Goal: Information Seeking & Learning: Get advice/opinions

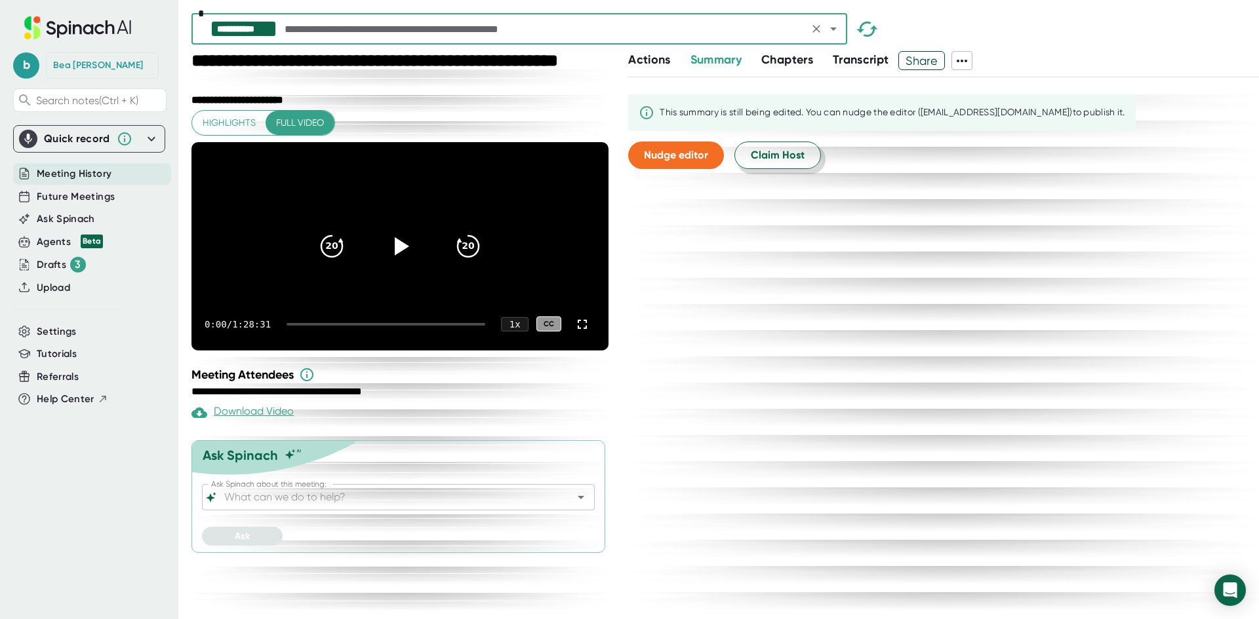
click at [761, 155] on span "Claim Host" at bounding box center [778, 155] width 54 height 16
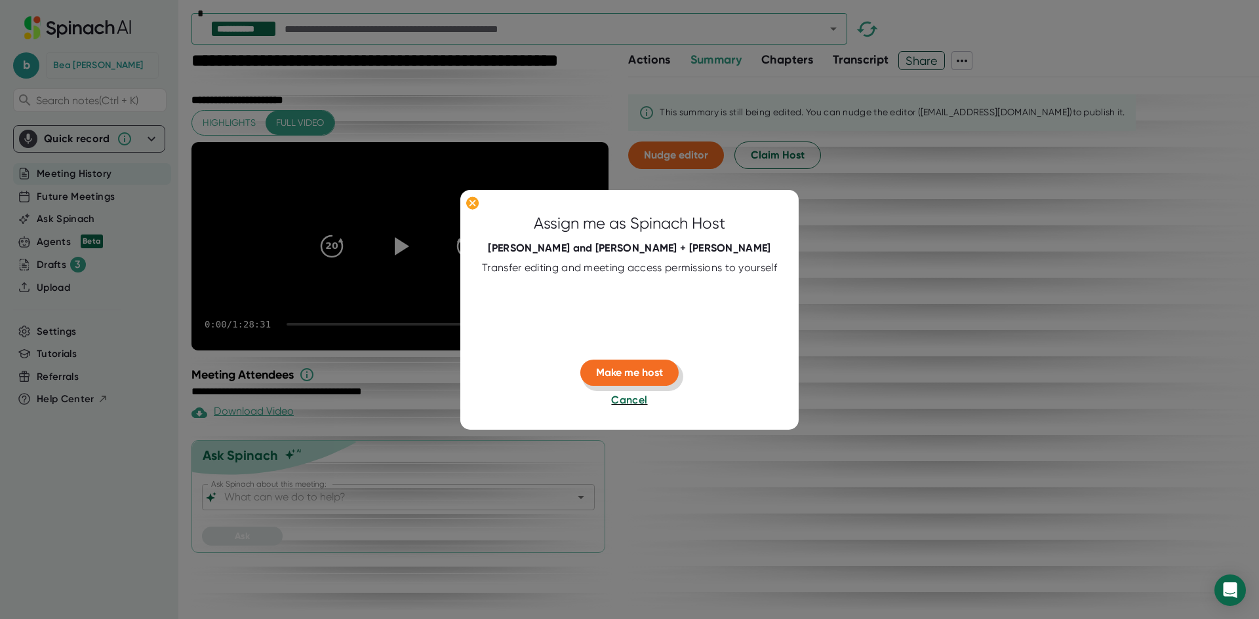
click at [635, 369] on span "Make me host" at bounding box center [629, 372] width 67 height 12
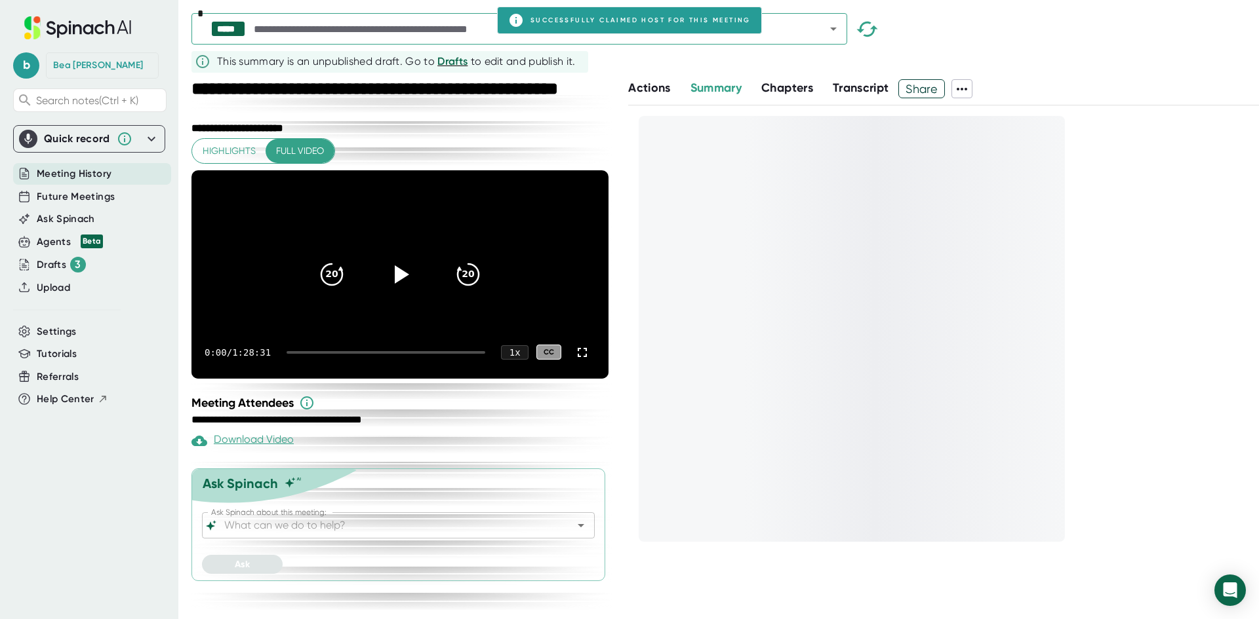
click at [335, 535] on input "Ask Spinach about this meeting:" at bounding box center [387, 526] width 330 height 18
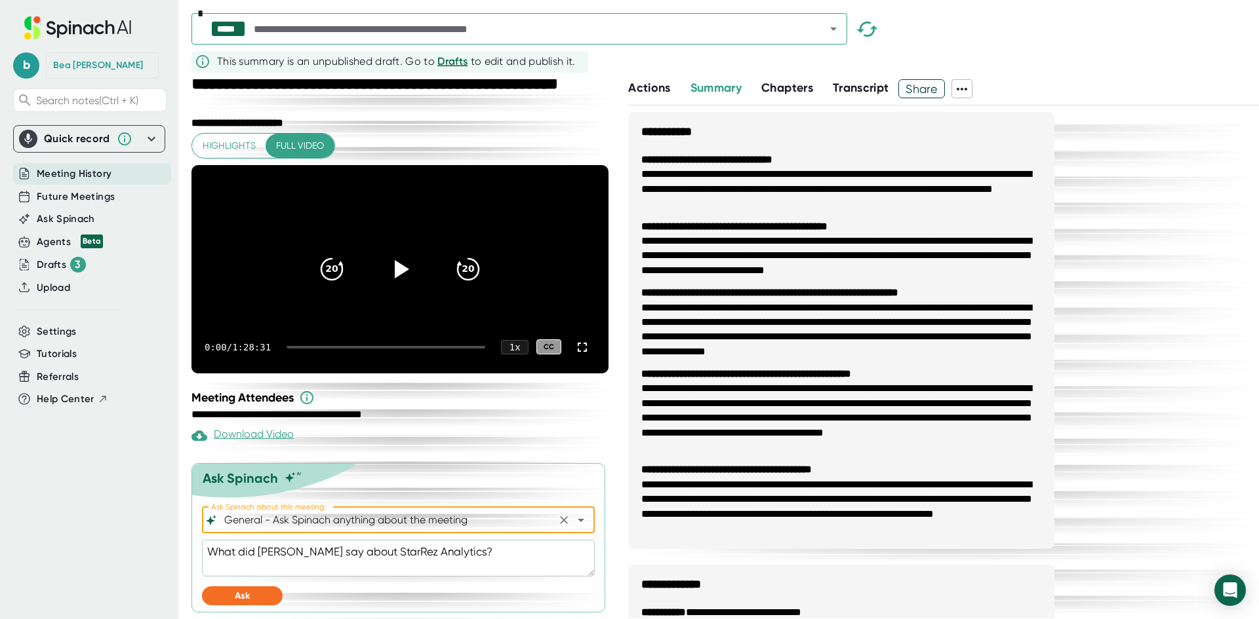
scroll to position [26, 0]
type input "General - Ask Spinach anything about the meeting"
click at [243, 602] on button "Ask" at bounding box center [242, 596] width 81 height 19
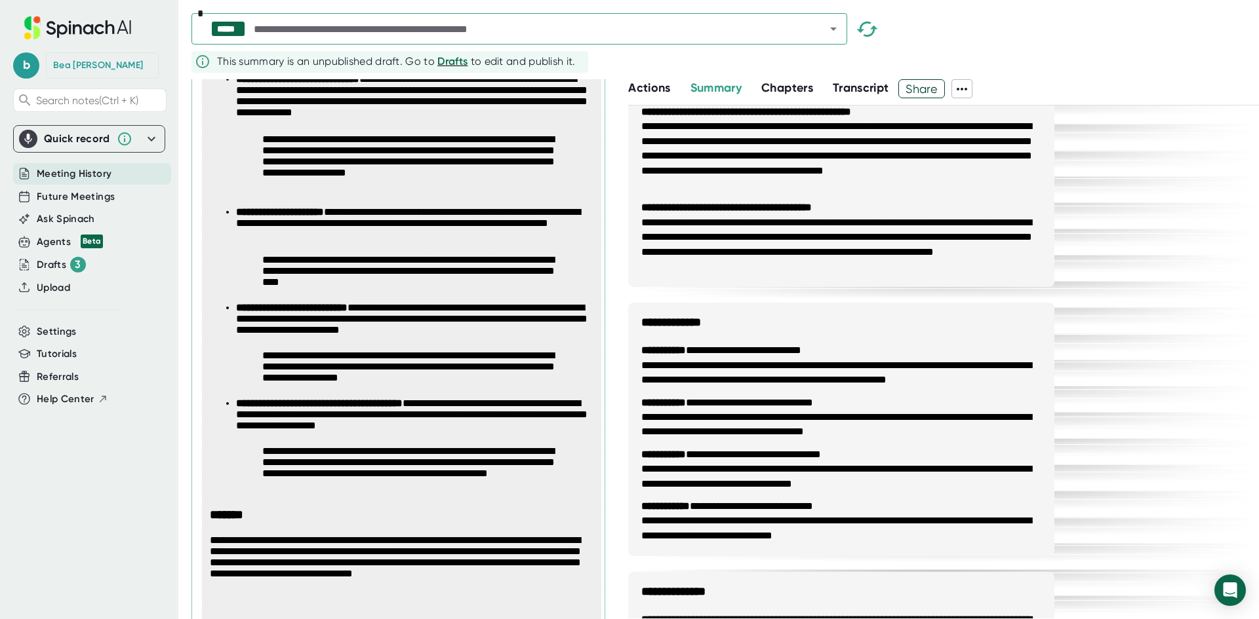
scroll to position [680, 0]
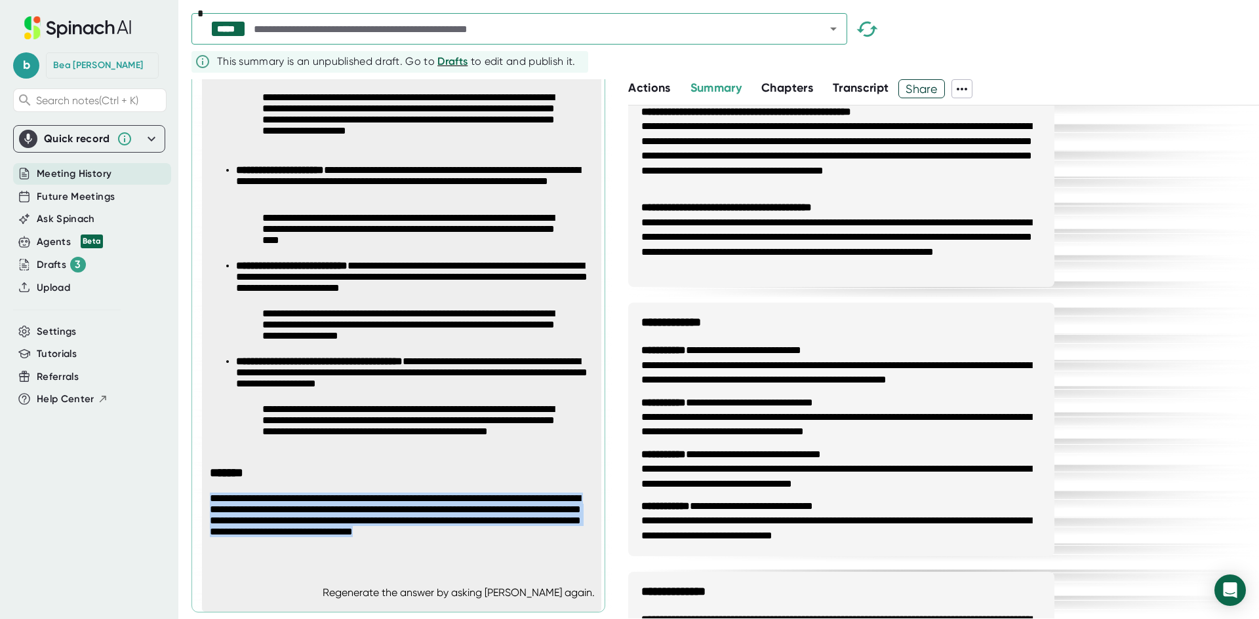
drag, startPoint x: 252, startPoint y: 546, endPoint x: 206, endPoint y: 499, distance: 65.8
click at [206, 499] on div "**********" at bounding box center [406, 279] width 402 height 583
copy p "**********"
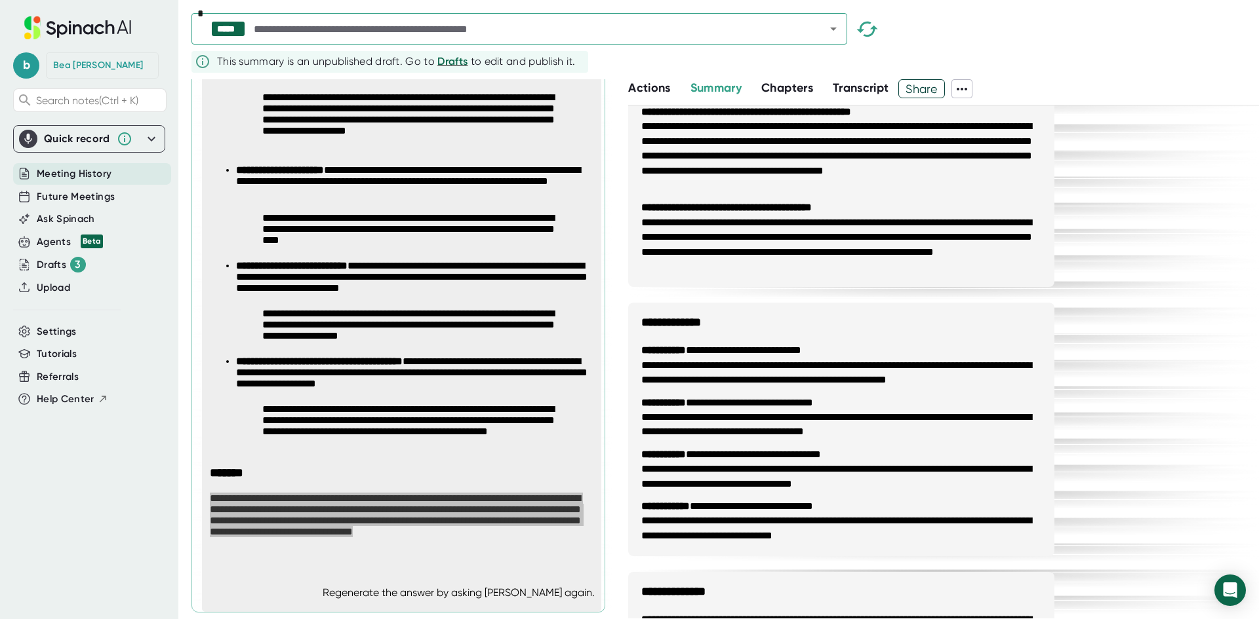
type textarea "x"
click at [114, 464] on div "b [PERSON_NAME] Search notes (Ctrl + K) Quick record Include tab audio Start Re…" at bounding box center [89, 302] width 178 height 604
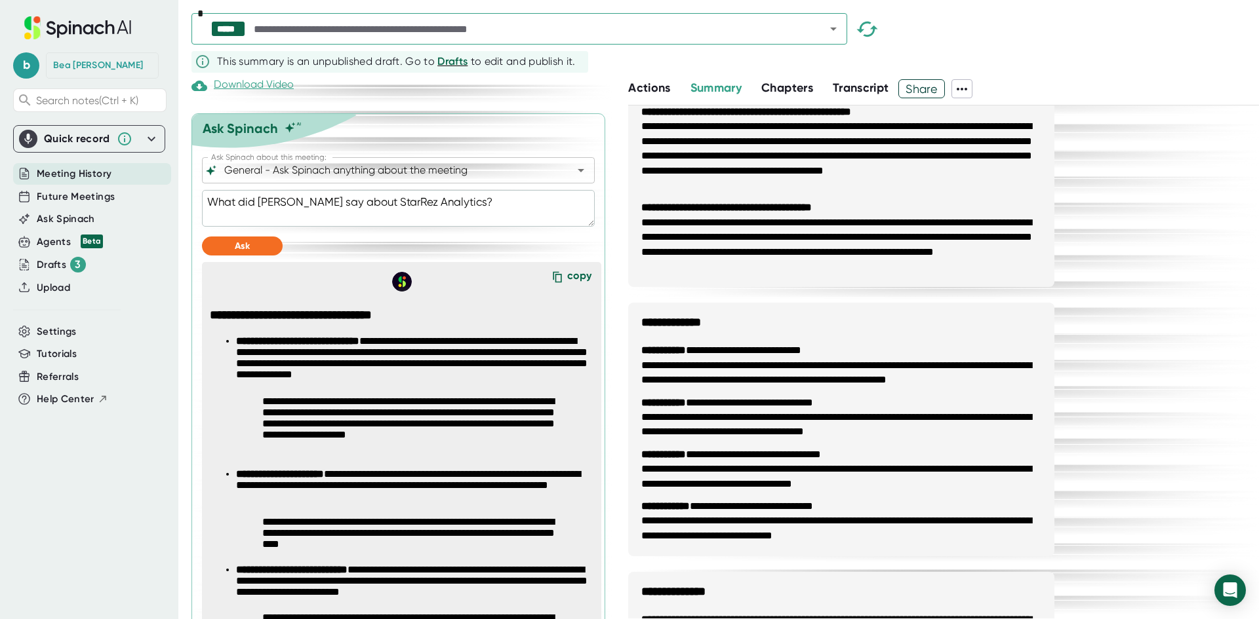
scroll to position [353, 0]
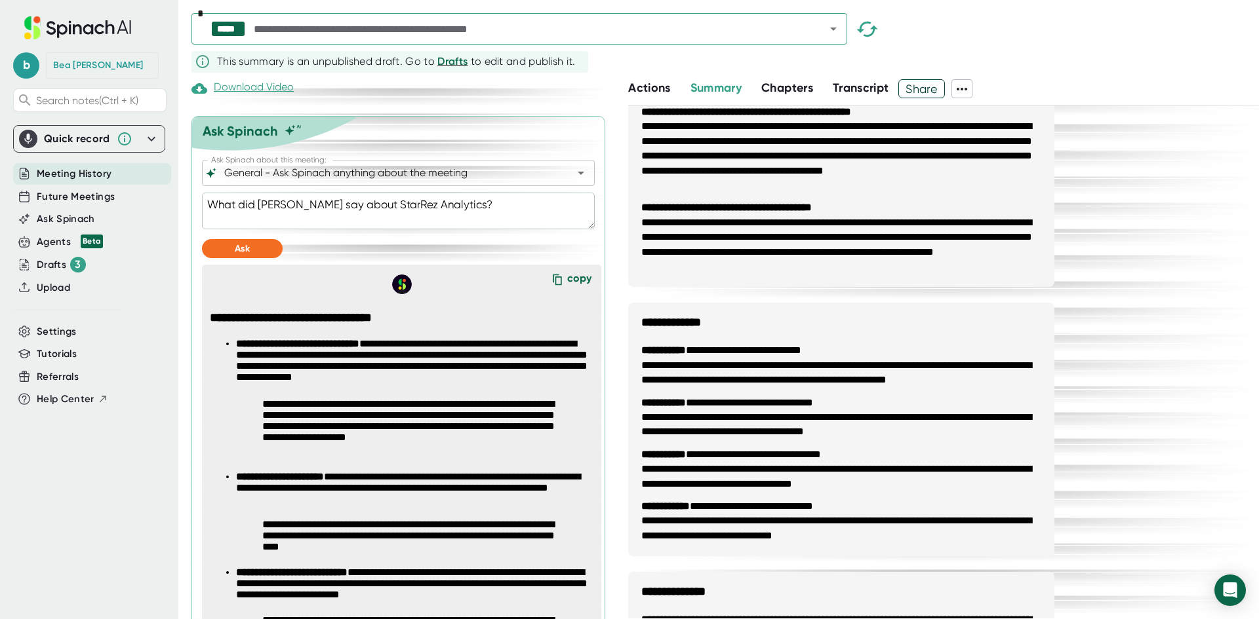
click at [452, 227] on textarea "What did [PERSON_NAME] say about StarRez Analytics?" at bounding box center [398, 211] width 393 height 37
type textarea "What did [PERSON_NAME] say about StarRez Analytics?"
type textarea "x"
type textarea "What did [PERSON_NAME] say about StarRez Analytics? p"
type textarea "x"
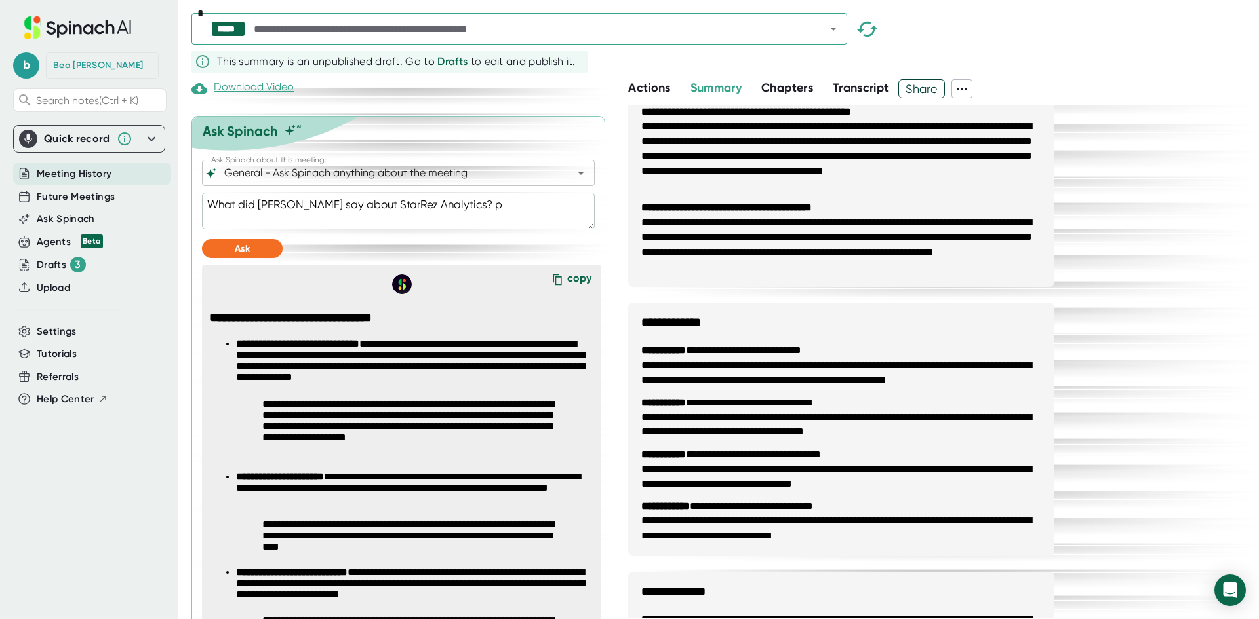
type textarea "What did [PERSON_NAME] say about StarRez Analytics? pu"
type textarea "x"
type textarea "What did [PERSON_NAME] say about StarRez Analytics? pul"
type textarea "x"
type textarea "What did [PERSON_NAME] say about StarRez Analytics? pull"
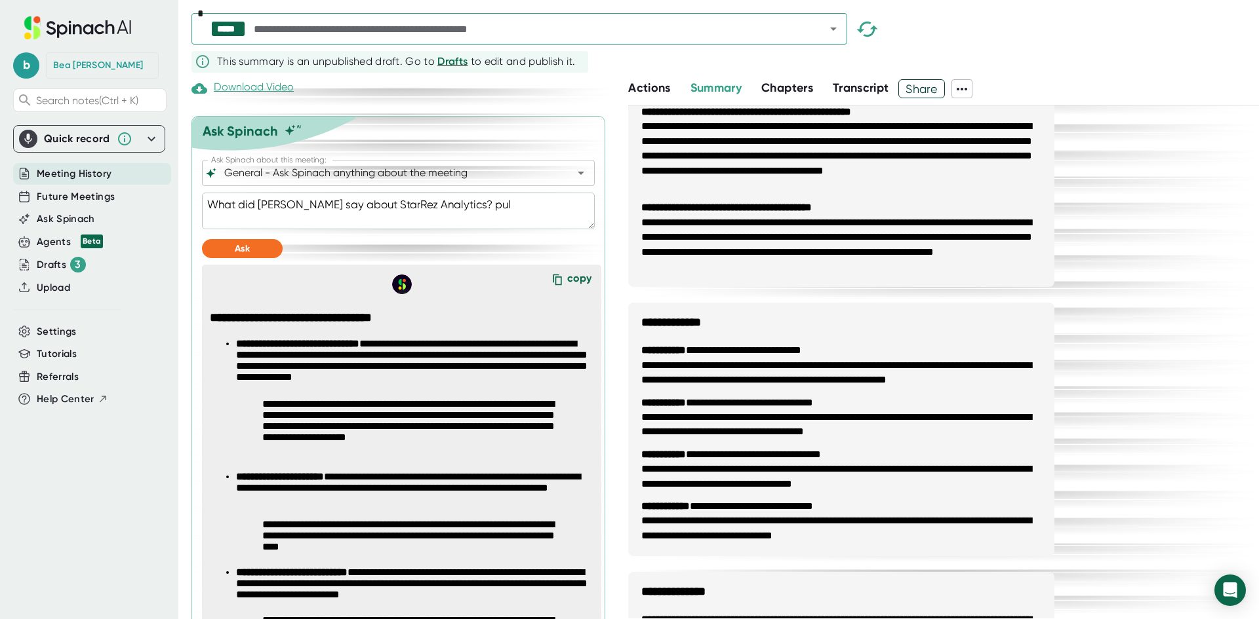
type textarea "x"
type textarea "What did [PERSON_NAME] say about StarRez Analytics? pull"
type textarea "x"
type textarea "What did [PERSON_NAME] say about StarRez Analytics? pull o"
type textarea "x"
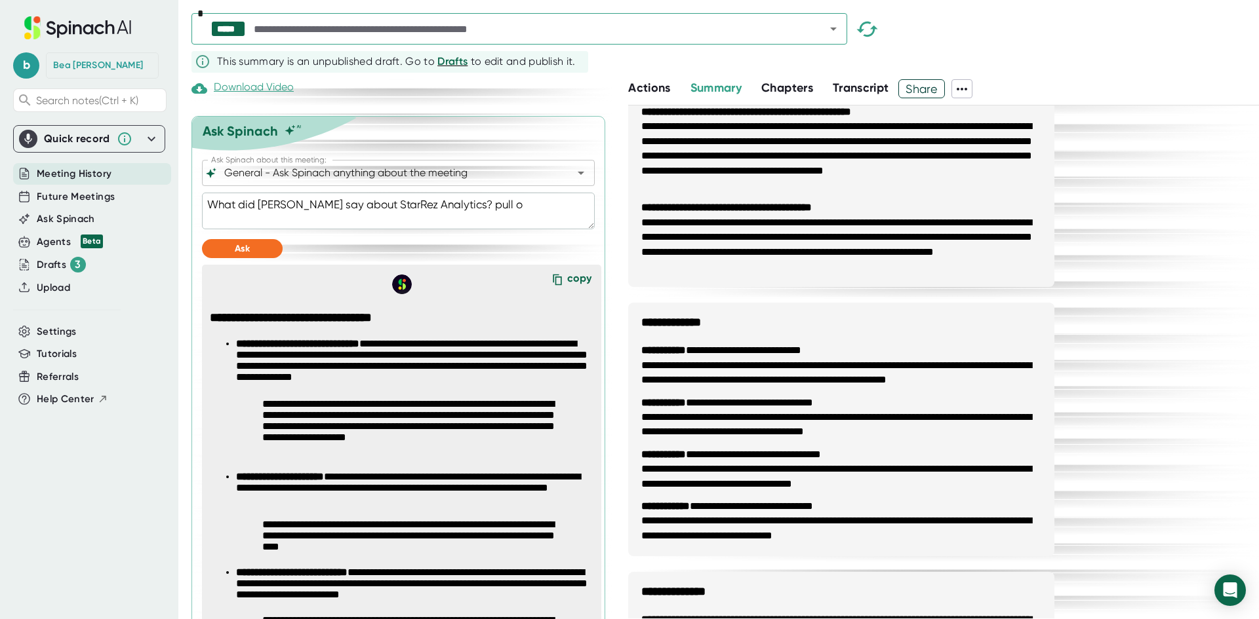
type textarea "What did [PERSON_NAME] say about StarRez Analytics? pull ou"
type textarea "x"
type textarea "What did [PERSON_NAME] say about StarRez Analytics? pull out"
type textarea "x"
type textarea "What did [PERSON_NAME] say about StarRez Analytics? pull out"
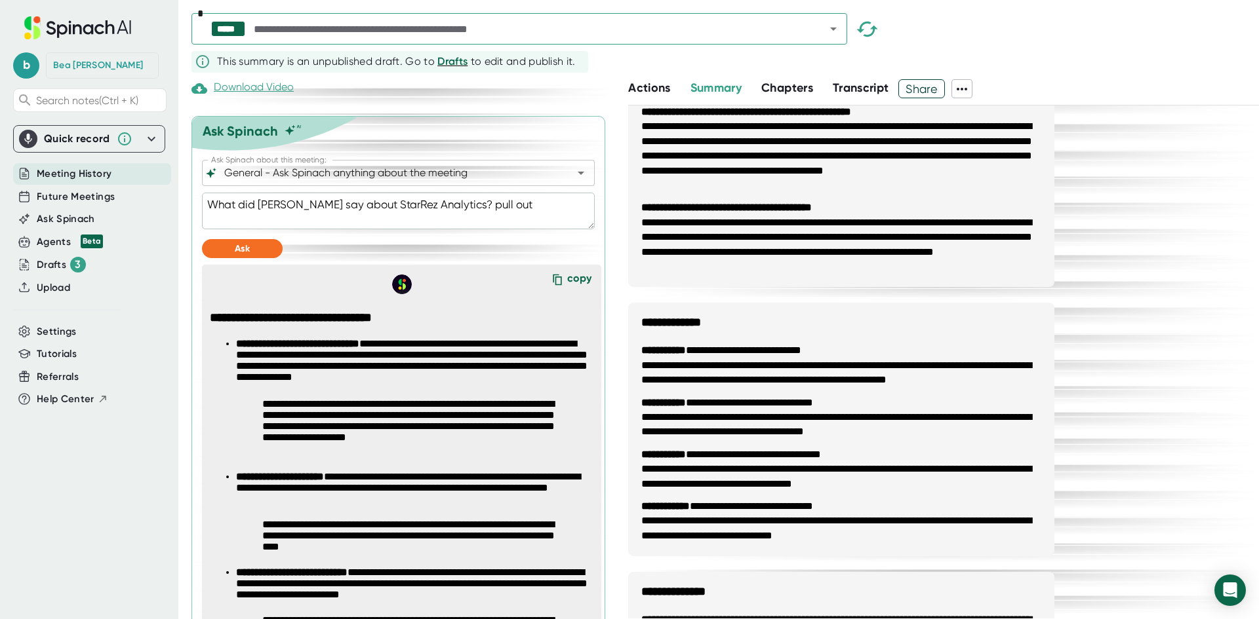
type textarea "x"
type textarea "What did [PERSON_NAME] say about StarRez Analytics? pull out a"
type textarea "x"
type textarea "What did [PERSON_NAME] say about StarRez Analytics? pull out al"
type textarea "x"
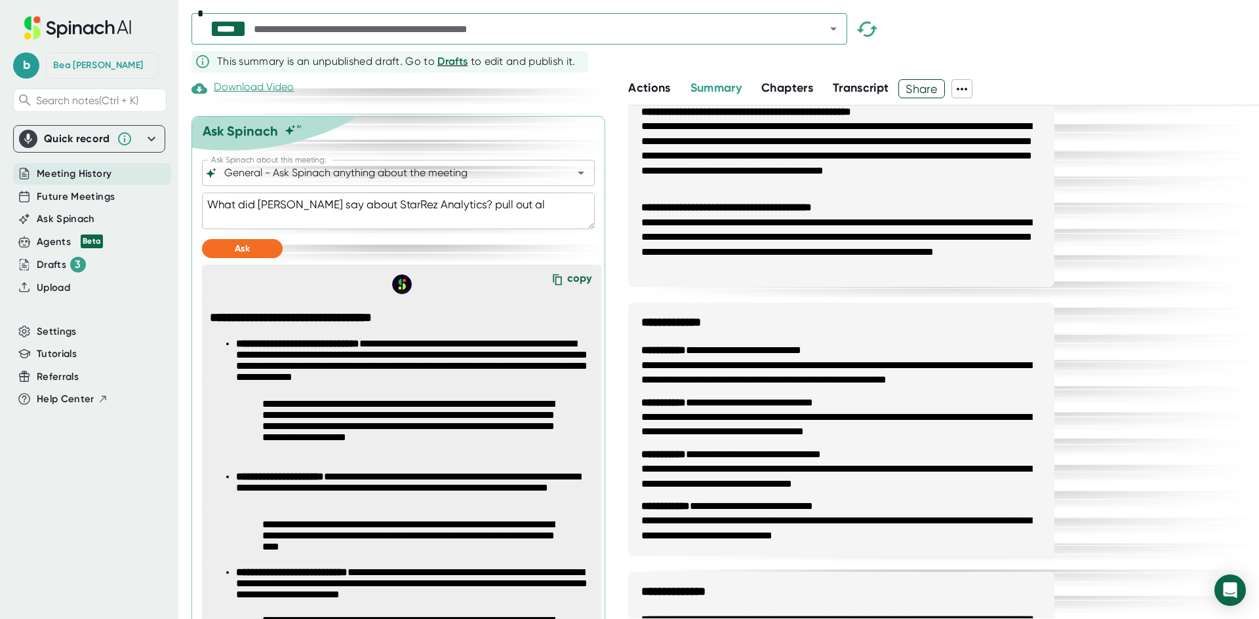
type textarea "What did [PERSON_NAME] say about StarRez Analytics? pull out all"
type textarea "x"
type textarea "What did [PERSON_NAME] say about StarRez Analytics? pull out all"
type textarea "x"
type textarea "What did [PERSON_NAME] say about StarRez Analytics? pull out all o"
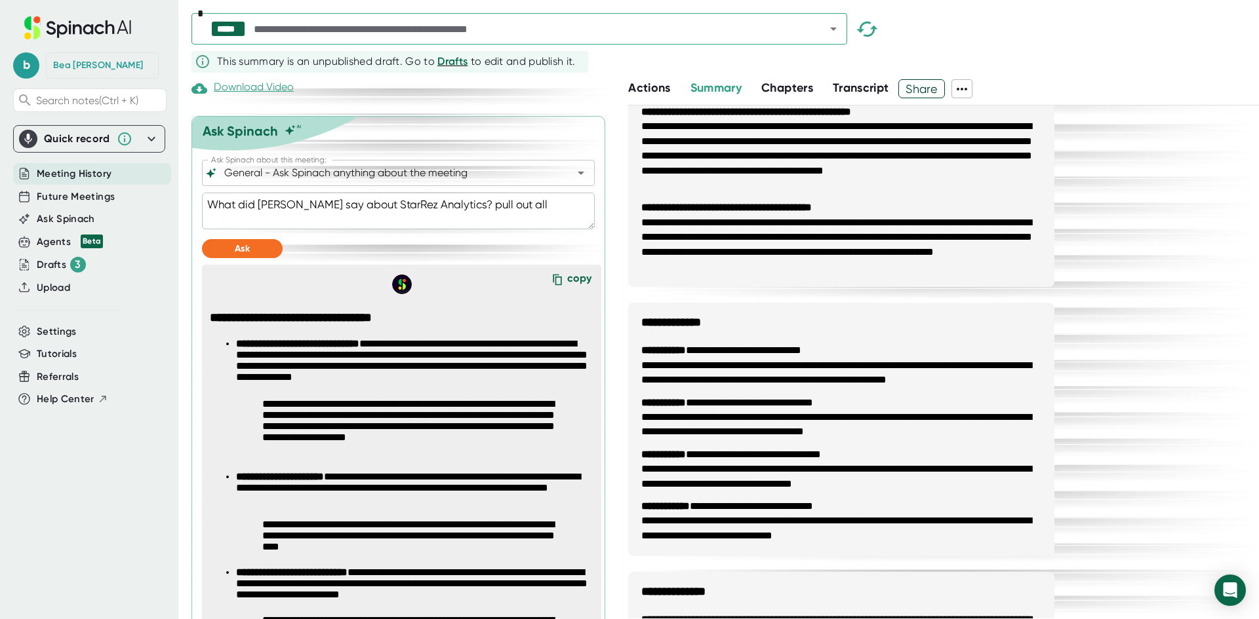
type textarea "x"
type textarea "What did [PERSON_NAME] say about StarRez Analytics? pull out all of"
type textarea "x"
type textarea "What did [PERSON_NAME] say about StarRez Analytics? pull out all of"
type textarea "x"
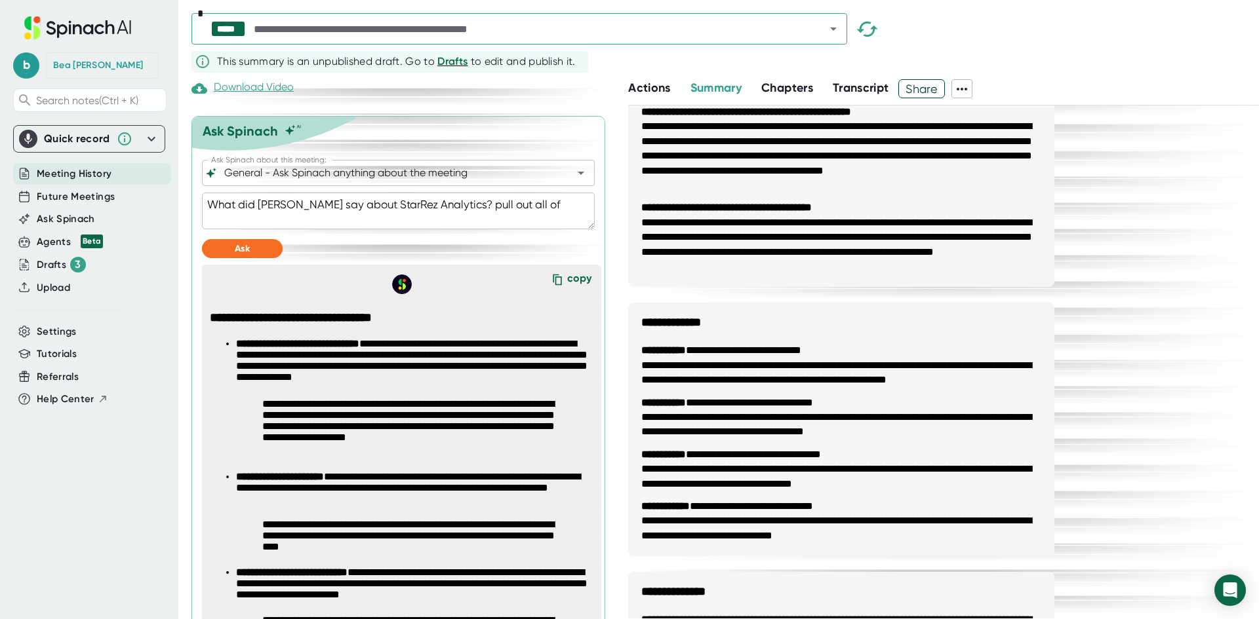
type textarea "What did [PERSON_NAME] say about StarRez Analytics? pull out all of t"
type textarea "x"
type textarea "What did [PERSON_NAME] say about StarRez Analytics? pull out all of th"
type textarea "x"
type textarea "What did [PERSON_NAME] say about StarRez Analytics? pull out all of the"
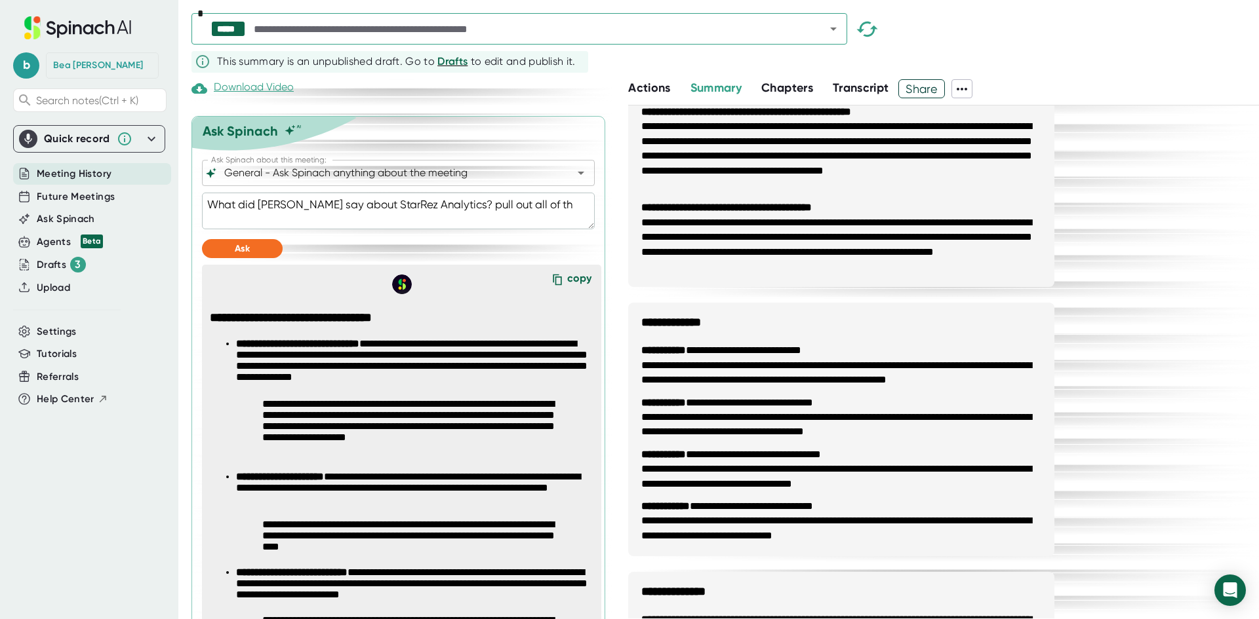
type textarea "x"
type textarea "What did [PERSON_NAME] say about StarRez Analytics? pull out all of the"
type textarea "x"
type textarea "What did [PERSON_NAME] say about StarRez Analytics? pull out all of the q"
type textarea "x"
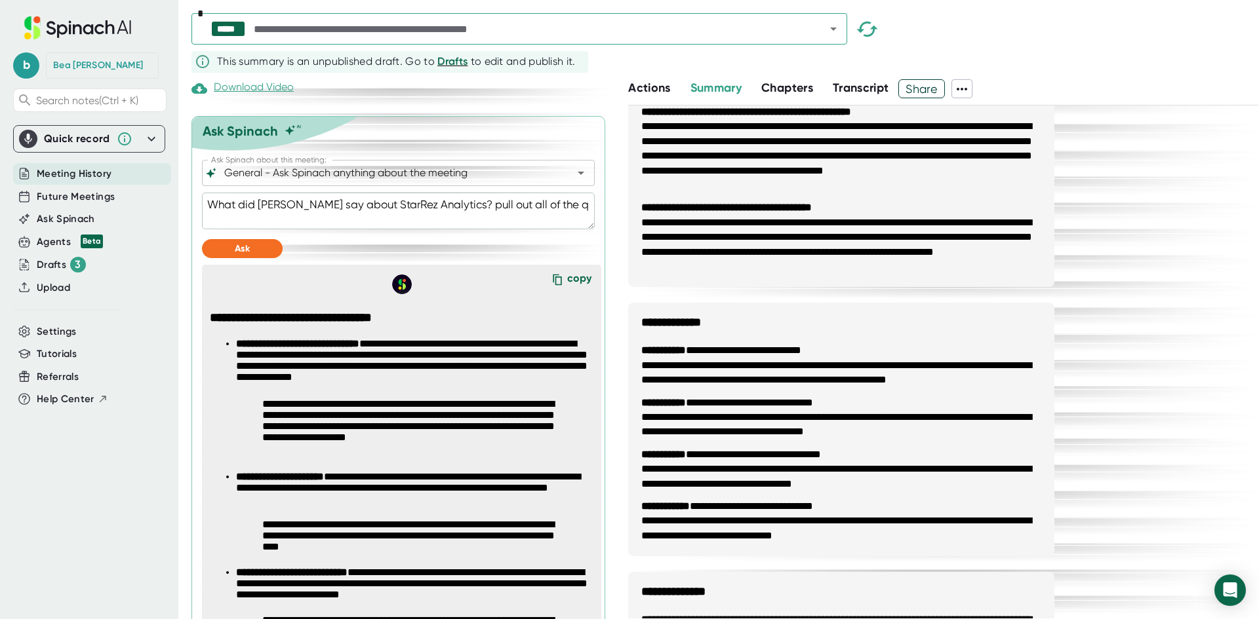
type textarea "What did [PERSON_NAME] say about StarRez Analytics? pull out all of the qu"
type textarea "x"
type textarea "What did [PERSON_NAME] say about StarRez Analytics? pull out all of the quo"
type textarea "x"
type textarea "What did [PERSON_NAME] say about StarRez Analytics? pull out all of the quot"
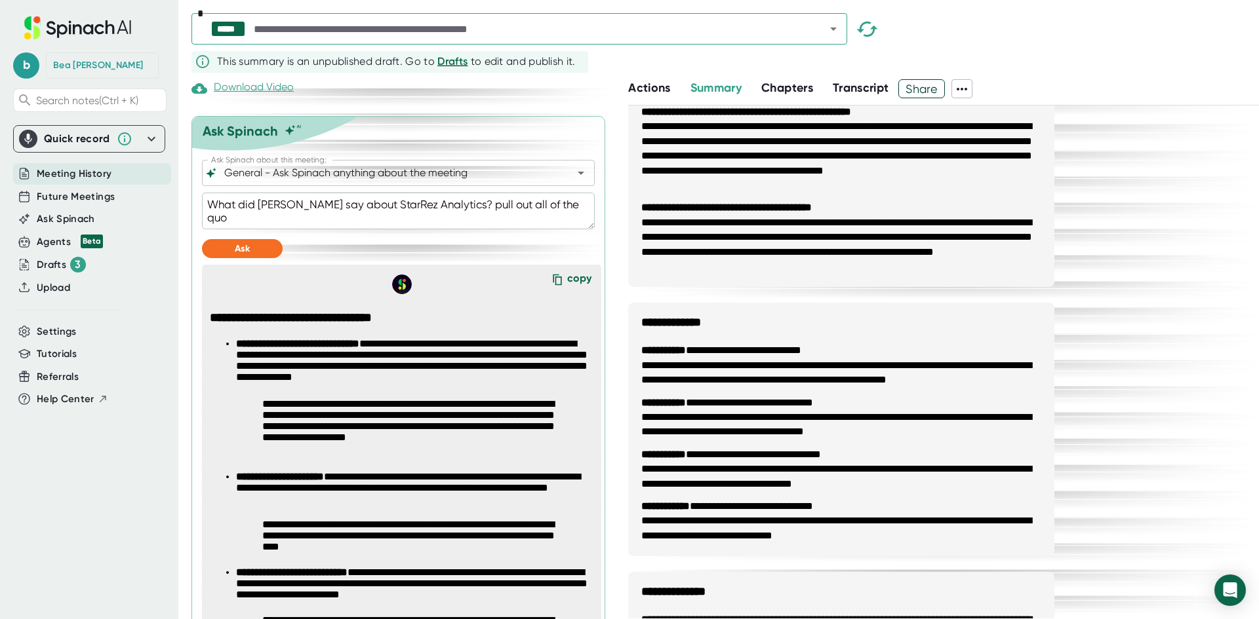
type textarea "x"
type textarea "What did [PERSON_NAME] say about StarRez Analytics? pull out all of the quote"
type textarea "x"
type textarea "What did [PERSON_NAME] say about StarRez Analytics? pull out all of the quotes"
type textarea "x"
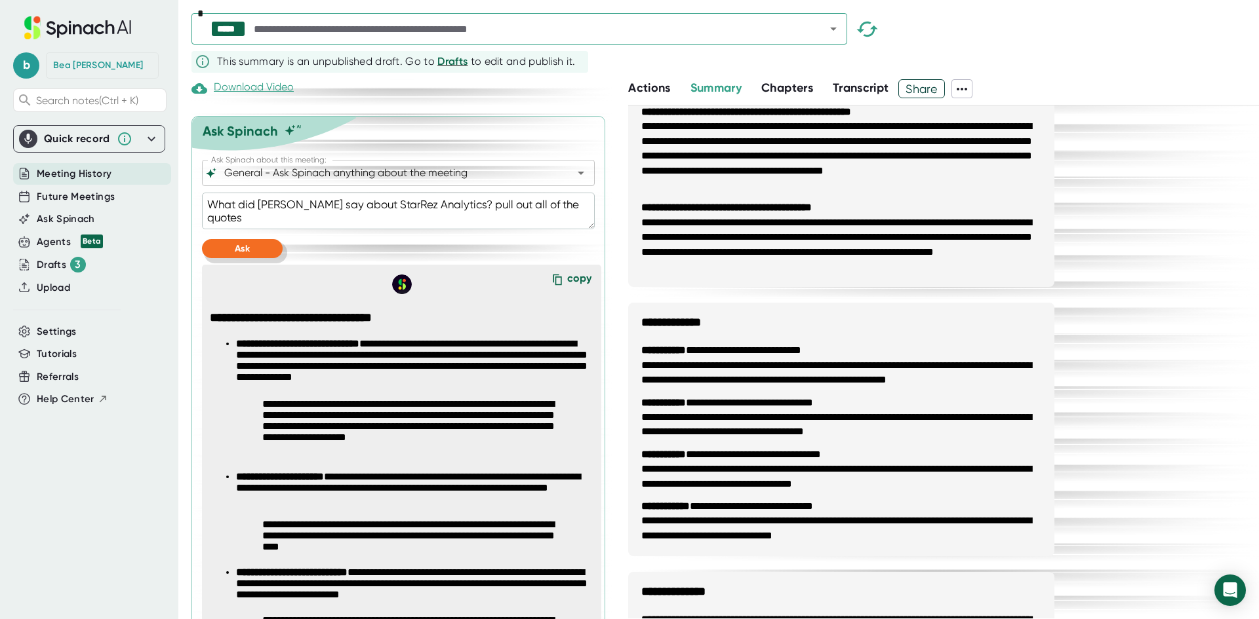
type textarea "What did [PERSON_NAME] say about StarRez Analytics? pull out all of the quotes"
click at [225, 258] on button "Ask" at bounding box center [242, 248] width 81 height 19
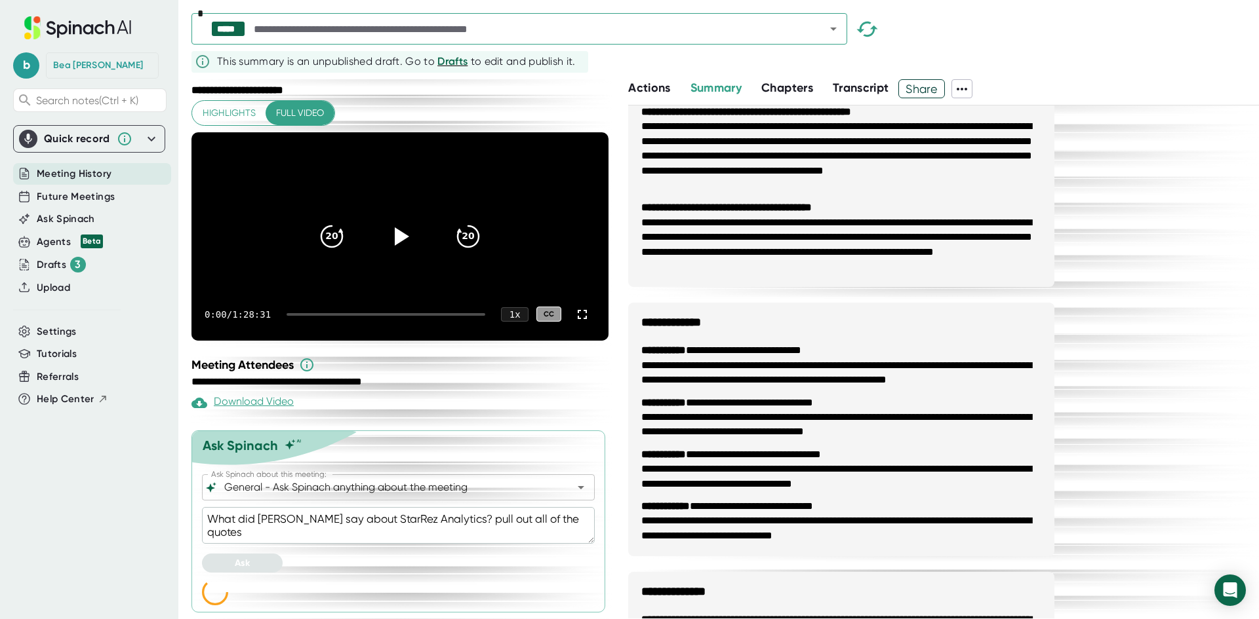
scroll to position [58, 0]
type textarea "x"
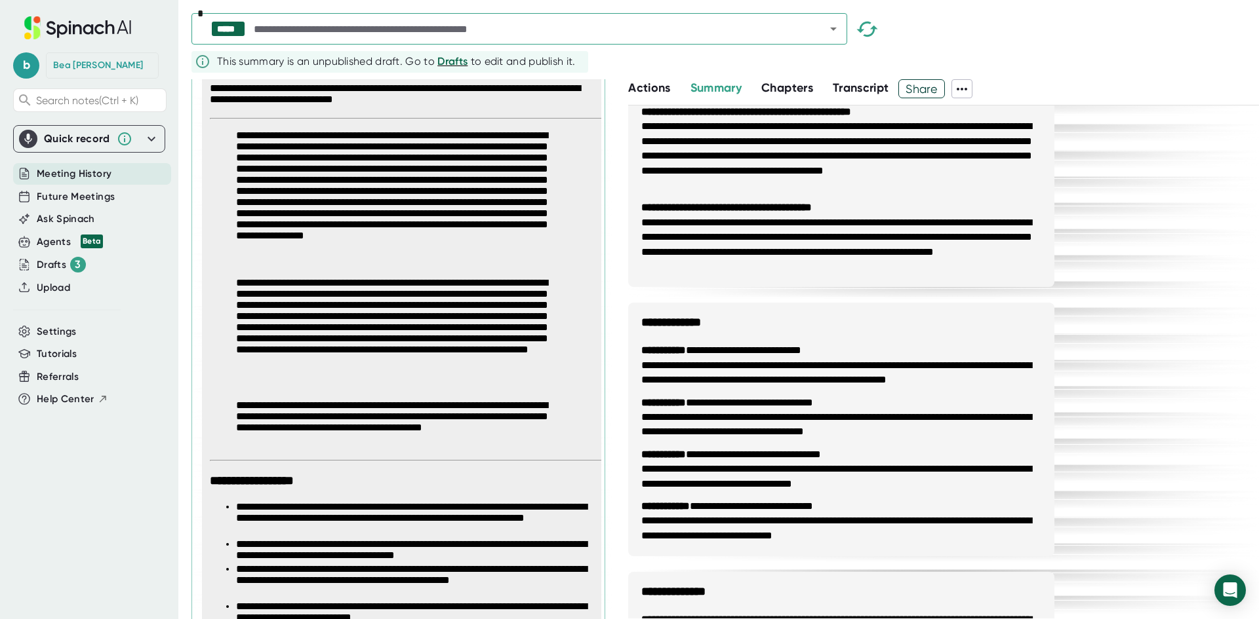
scroll to position [615, 0]
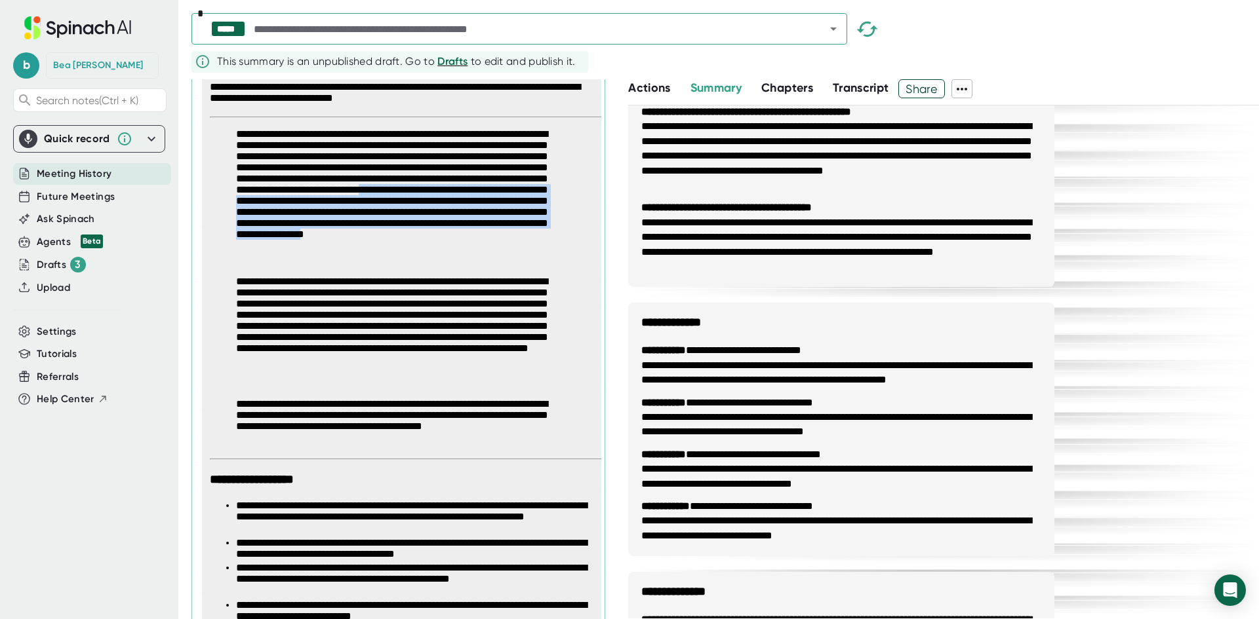
drag, startPoint x: 292, startPoint y: 231, endPoint x: 415, endPoint y: 279, distance: 131.4
click at [415, 265] on p "**********" at bounding box center [401, 196] width 330 height 137
copy p "**********"
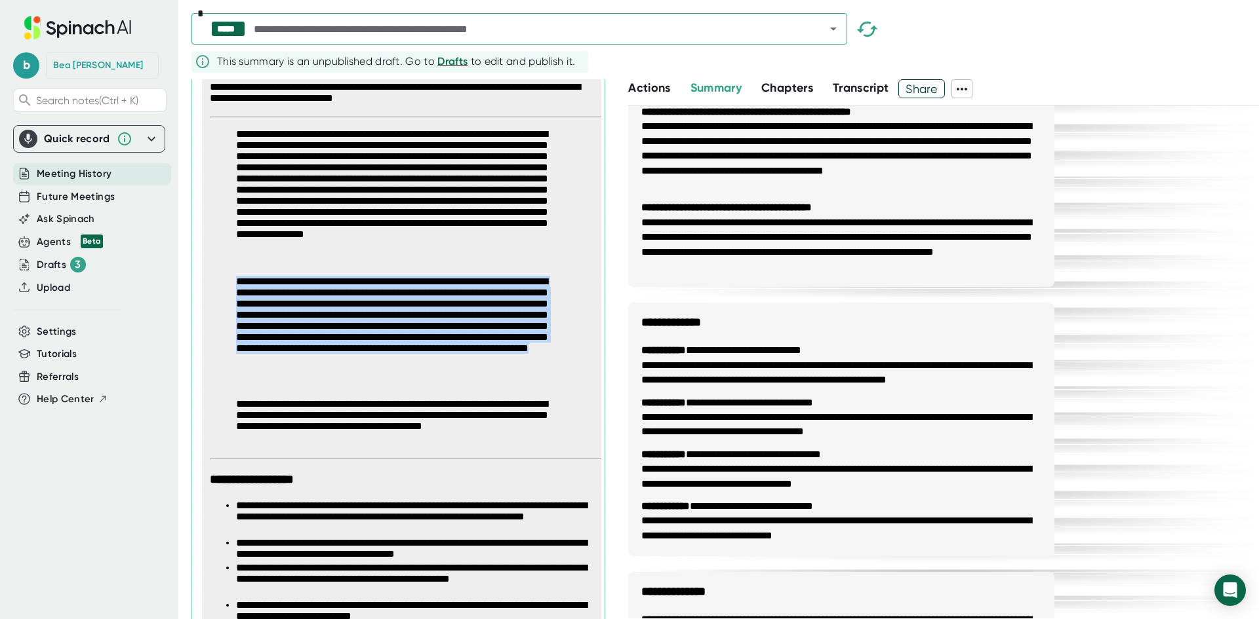
drag, startPoint x: 237, startPoint y: 303, endPoint x: 390, endPoint y: 401, distance: 181.9
click at [390, 388] on p "**********" at bounding box center [401, 332] width 330 height 112
copy p "**********"
click at [155, 503] on div "b [PERSON_NAME] Search notes (Ctrl + K) Quick record Include tab audio Start Re…" at bounding box center [89, 302] width 178 height 604
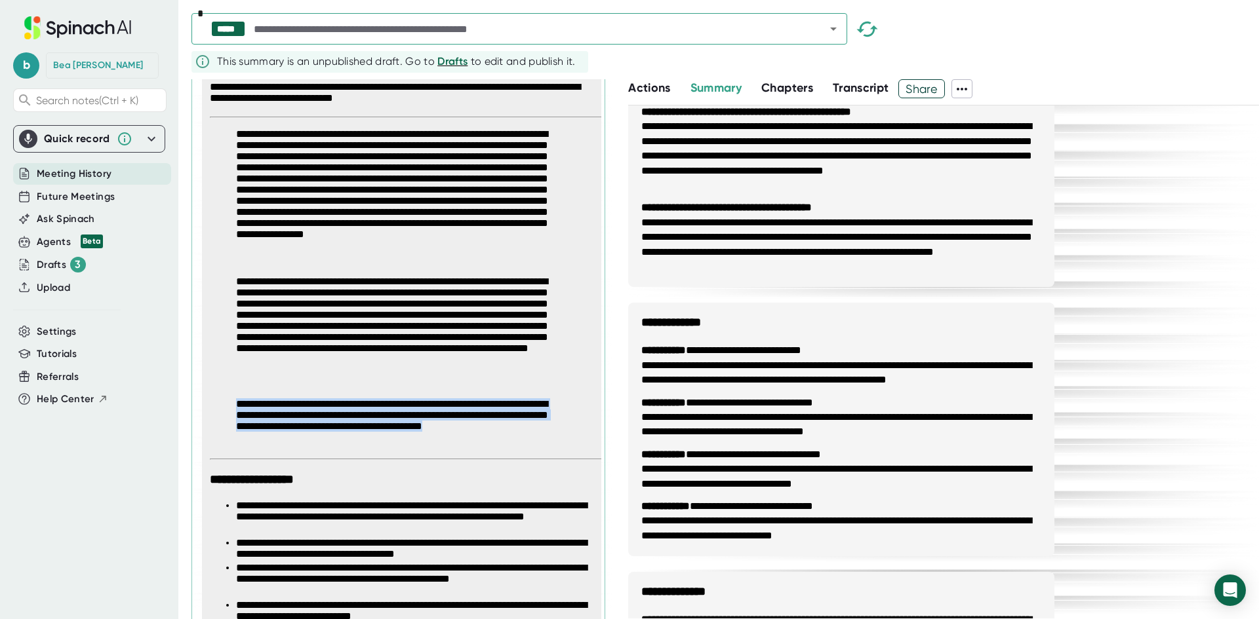
drag, startPoint x: 266, startPoint y: 464, endPoint x: 231, endPoint y: 429, distance: 49.1
click at [231, 429] on span "**********" at bounding box center [406, 355] width 393 height 610
copy p "**********"
drag, startPoint x: 96, startPoint y: 482, endPoint x: 114, endPoint y: 482, distance: 17.7
click at [96, 482] on div "b [PERSON_NAME] Search notes (Ctrl + K) Quick record Include tab audio Start Re…" at bounding box center [89, 302] width 178 height 604
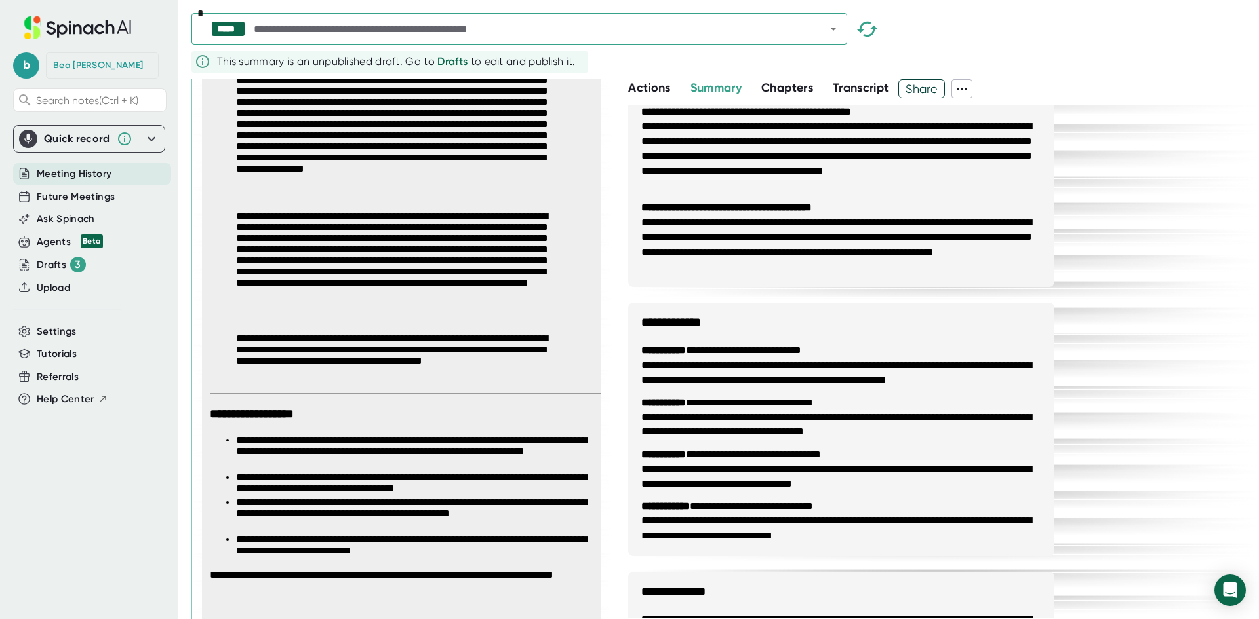
scroll to position [740, 0]
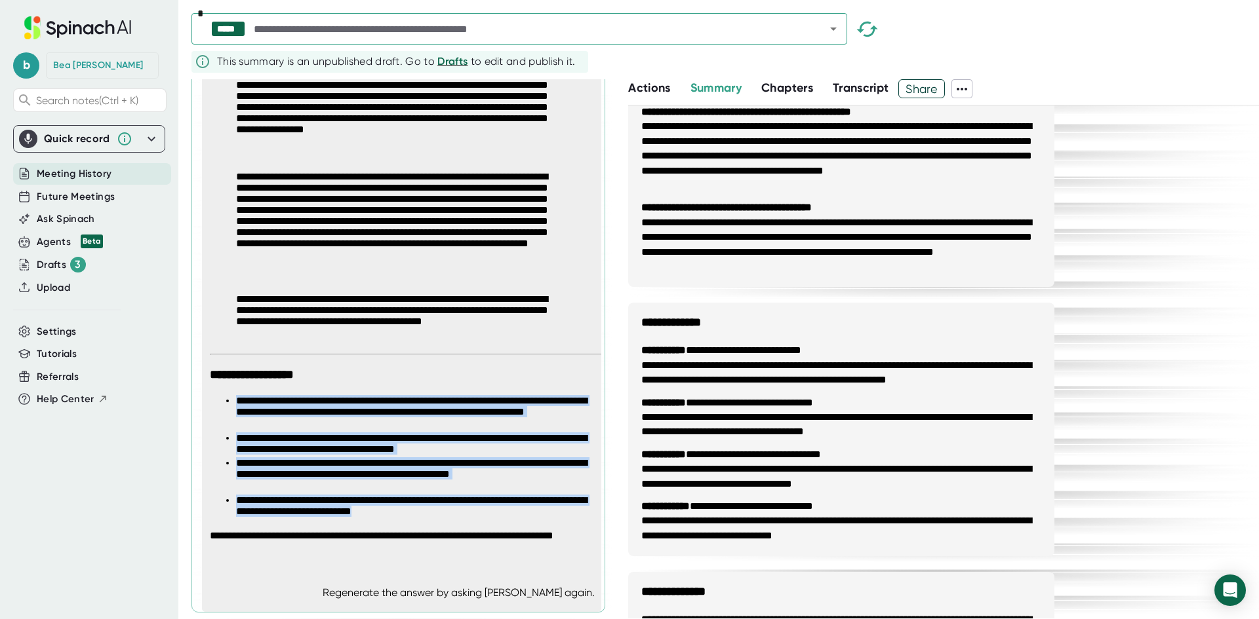
drag, startPoint x: 452, startPoint y: 518, endPoint x: 207, endPoint y: 391, distance: 276.2
click at [207, 391] on div "**********" at bounding box center [406, 248] width 402 height 643
copy ul "**********"
click at [58, 511] on div "b [PERSON_NAME] Search notes (Ctrl + K) Quick record Include tab audio Start Re…" at bounding box center [89, 302] width 178 height 604
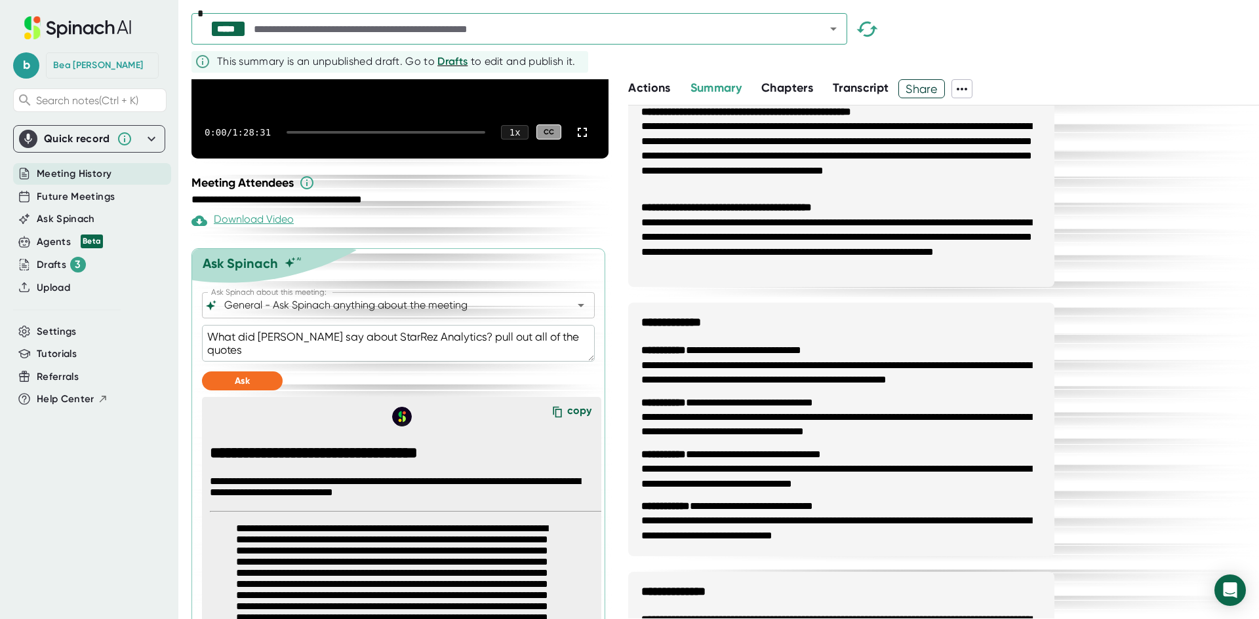
scroll to position [150, 0]
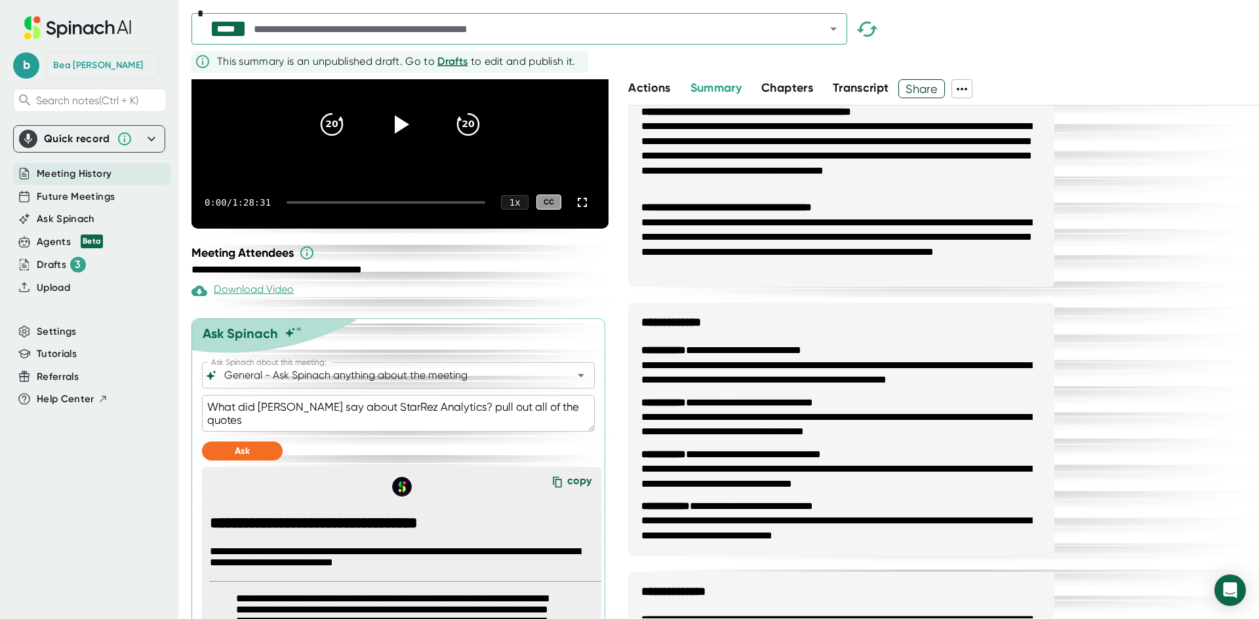
click at [562, 432] on textarea "What did [PERSON_NAME] say about StarRez Analytics? pull out all of the quotes" at bounding box center [398, 413] width 393 height 37
type textarea "What did [PERSON_NAME] say about StarRez Analytics? pull out all of the quotes."
type textarea "x"
type textarea "What did [PERSON_NAME] say about StarRez Analytics? pull out all of the quotes."
type textarea "x"
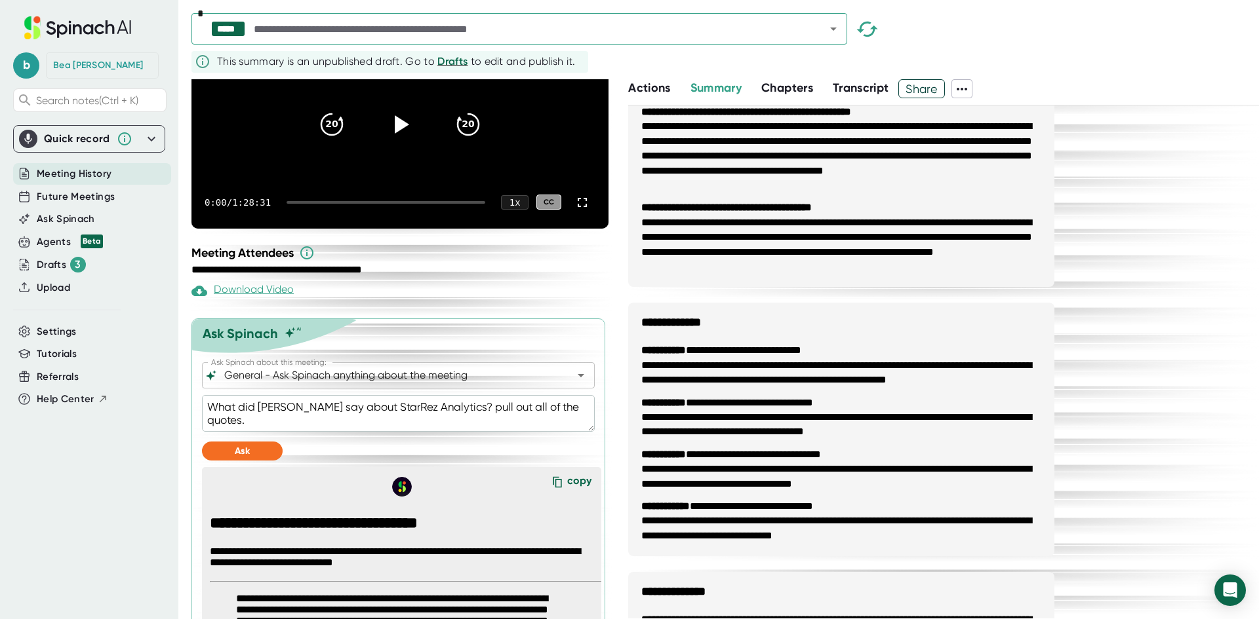
type textarea "What did [PERSON_NAME] say about StarRez Analytics? pull out all of the quotes.…"
type textarea "x"
type textarea "What did [PERSON_NAME] say about StarRez Analytics? pull out all of the quotes.…"
type textarea "x"
type textarea "What did [PERSON_NAME] say about StarRez Analytics? pull out all of the quotes.…"
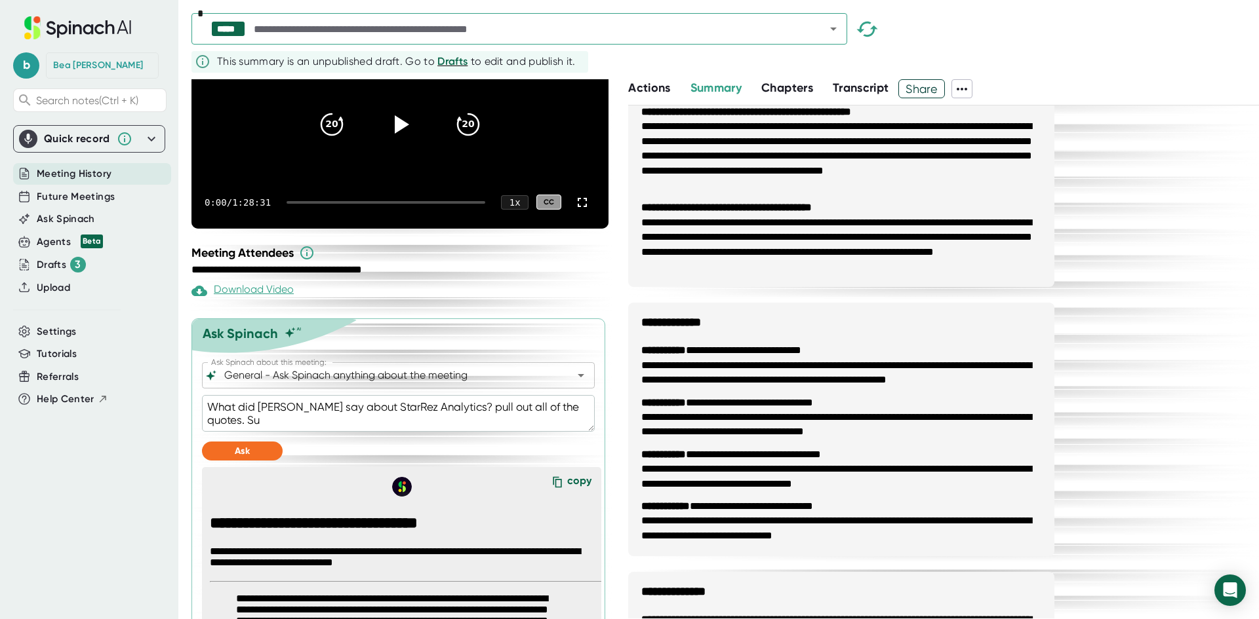
type textarea "x"
type textarea "What did [PERSON_NAME] say about StarRez Analytics? pull out all of the quotes.…"
type textarea "x"
type textarea "What did [PERSON_NAME] say about StarRez Analytics? pull out all of the quotes.…"
type textarea "x"
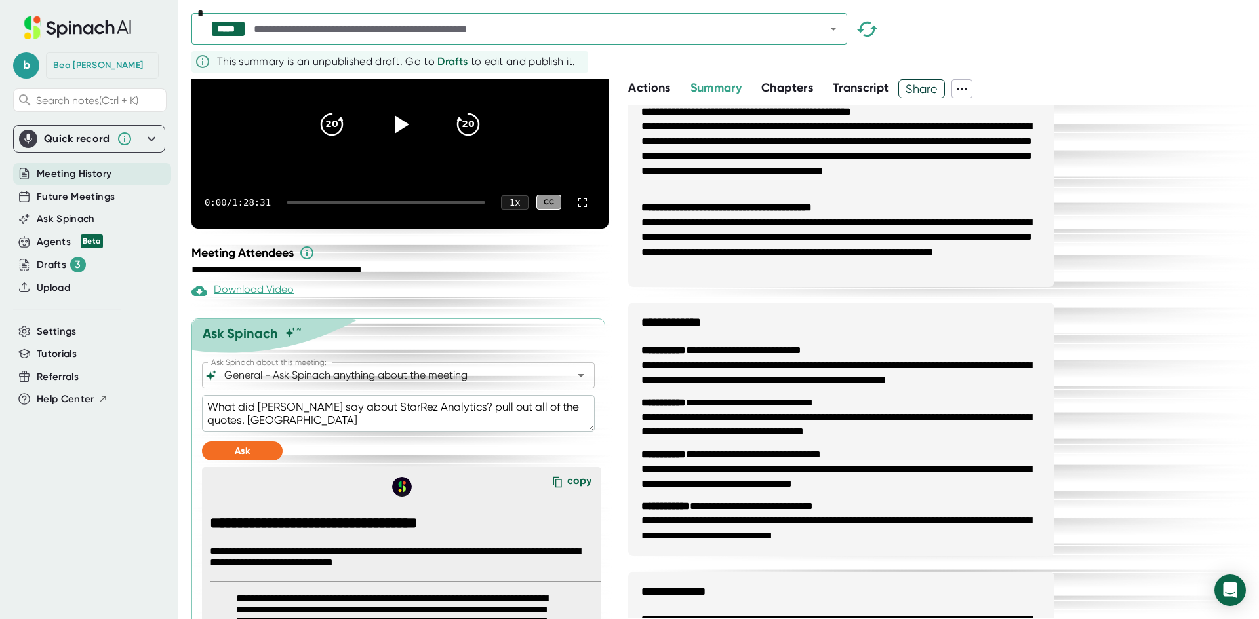
type textarea "What did [PERSON_NAME] say about StarRez Analytics? pull out all of the quotes.…"
type textarea "x"
type textarea "What did [PERSON_NAME] say about StarRez Analytics? pull out all of the quotes.…"
type textarea "x"
type textarea "What did [PERSON_NAME] say about StarRez Analytics? pull out all of the quotes.…"
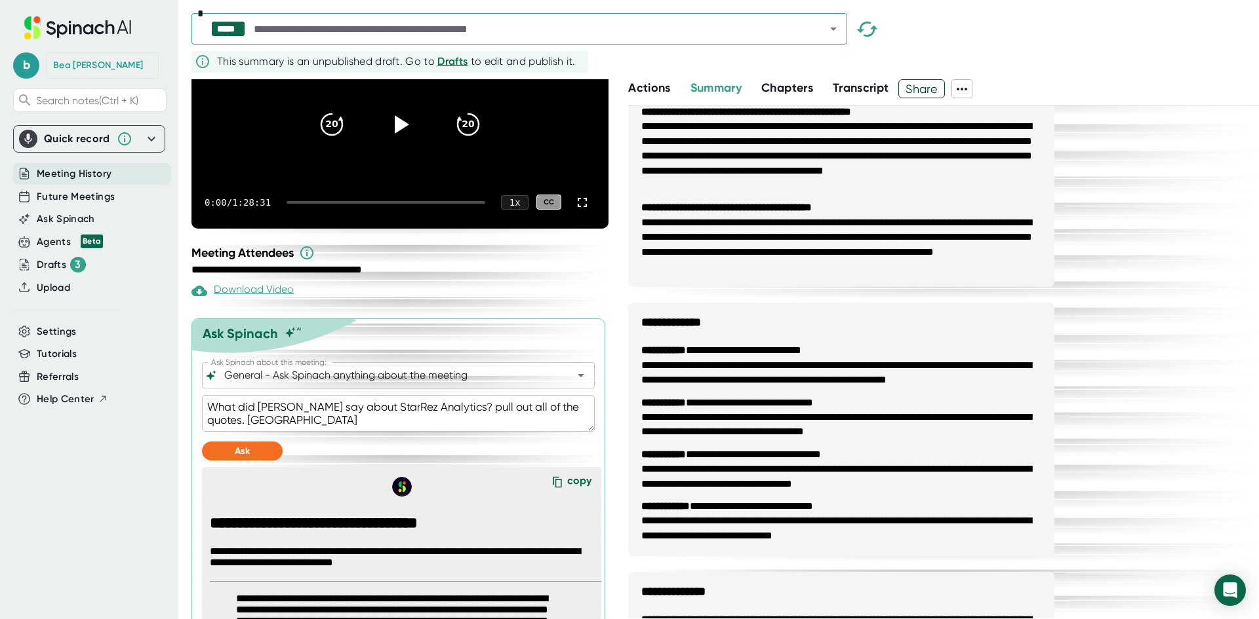
type textarea "x"
type textarea "What did [PERSON_NAME] say about StarRez Analytics? pull out all of the quotes.…"
type textarea "x"
type textarea "What did [PERSON_NAME] say about StarRez Analytics? pull out all of the quotes.…"
type textarea "x"
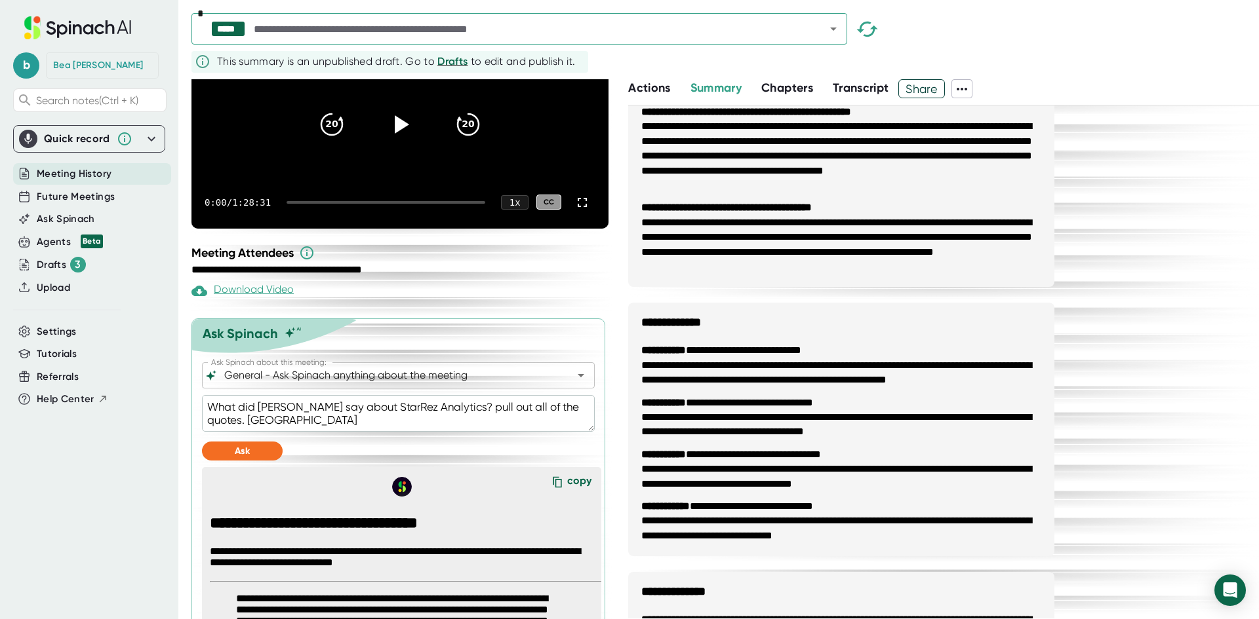
type textarea "What did [PERSON_NAME] say about StarRez Analytics? pull out all of the quotes.…"
type textarea "x"
type textarea "What did [PERSON_NAME] say about StarRez Analytics? pull out all of the quotes.…"
type textarea "x"
type textarea "What did [PERSON_NAME] say about StarRez Analytics? pull out all of the quotes.…"
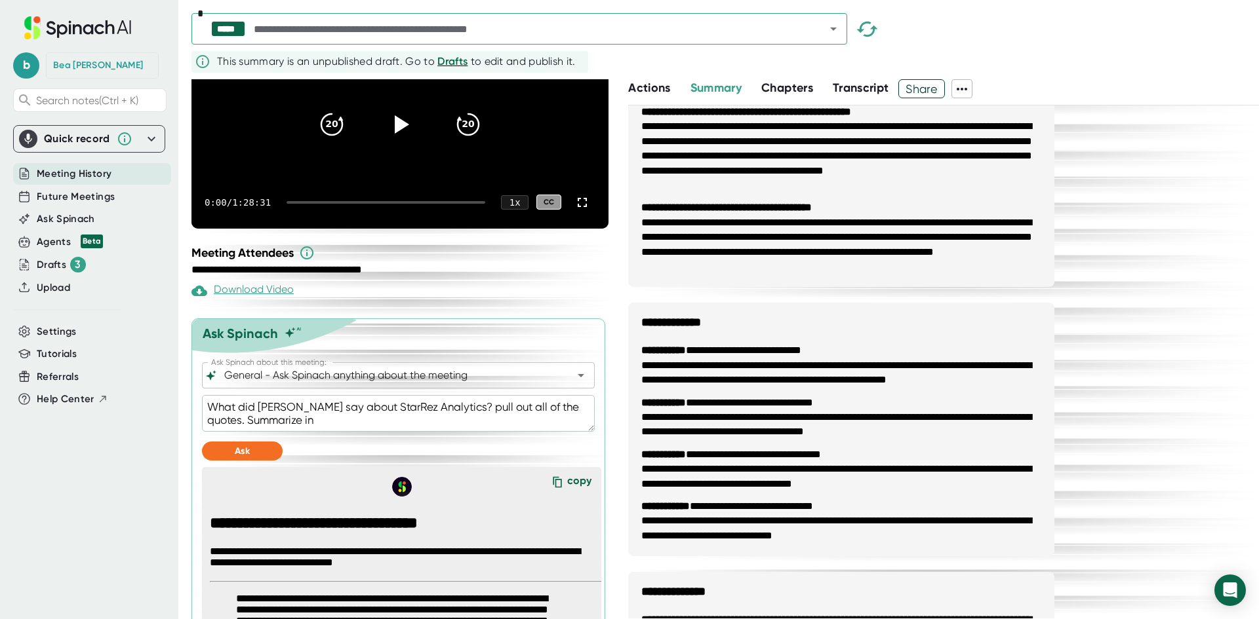
type textarea "x"
type textarea "What did [PERSON_NAME] say about StarRez Analytics? pull out all of the quotes.…"
type textarea "x"
type textarea "What did [PERSON_NAME] say about StarRez Analytics? pull out all of the quotes.…"
type textarea "x"
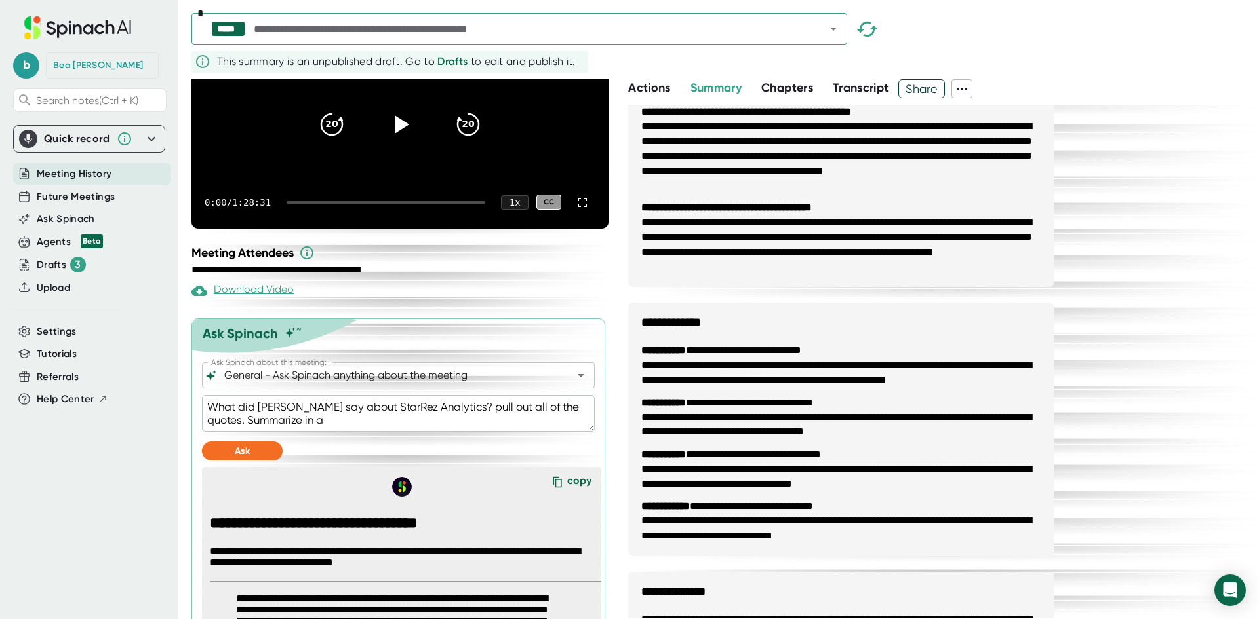
type textarea "What did [PERSON_NAME] say about StarRez Analytics? pull out all of the quotes.…"
type textarea "x"
type textarea "What did [PERSON_NAME] say about StarRez Analytics? pull out all of the quotes.…"
type textarea "x"
type textarea "What did [PERSON_NAME] say about StarRez Analytics? pull out all of the quotes.…"
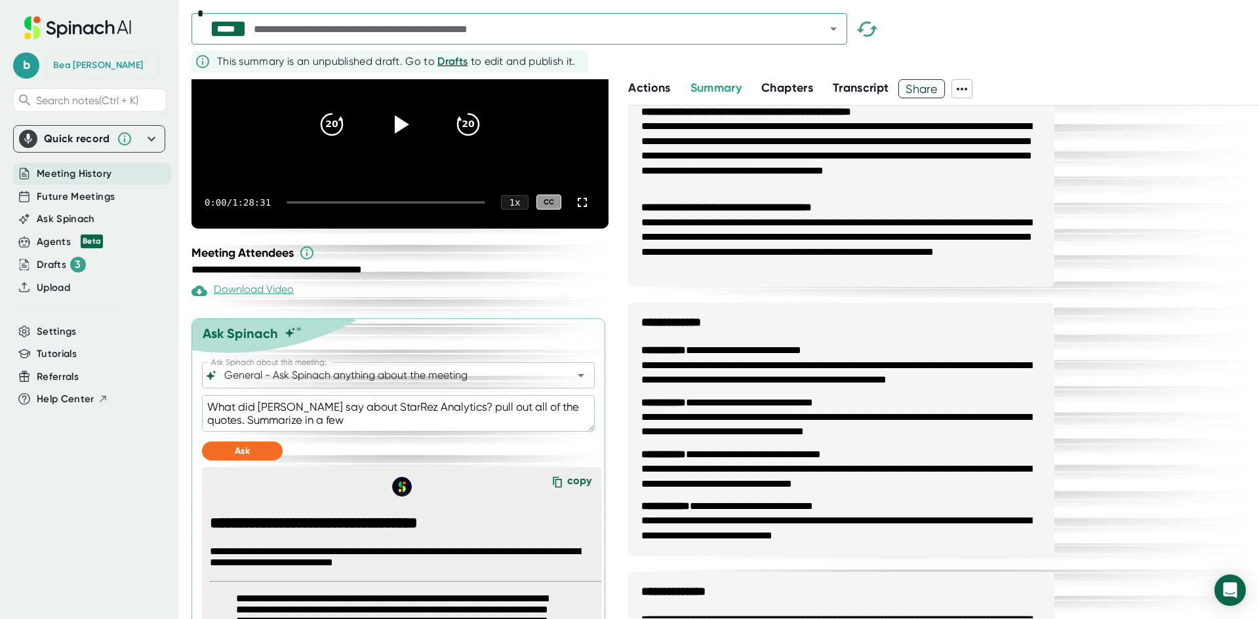
type textarea "x"
type textarea "What did [PERSON_NAME] say about StarRez Analytics? pull out all of the quotes.…"
type textarea "x"
type textarea "What did [PERSON_NAME] say about StarRez Analytics? pull out all of the quotes.…"
type textarea "x"
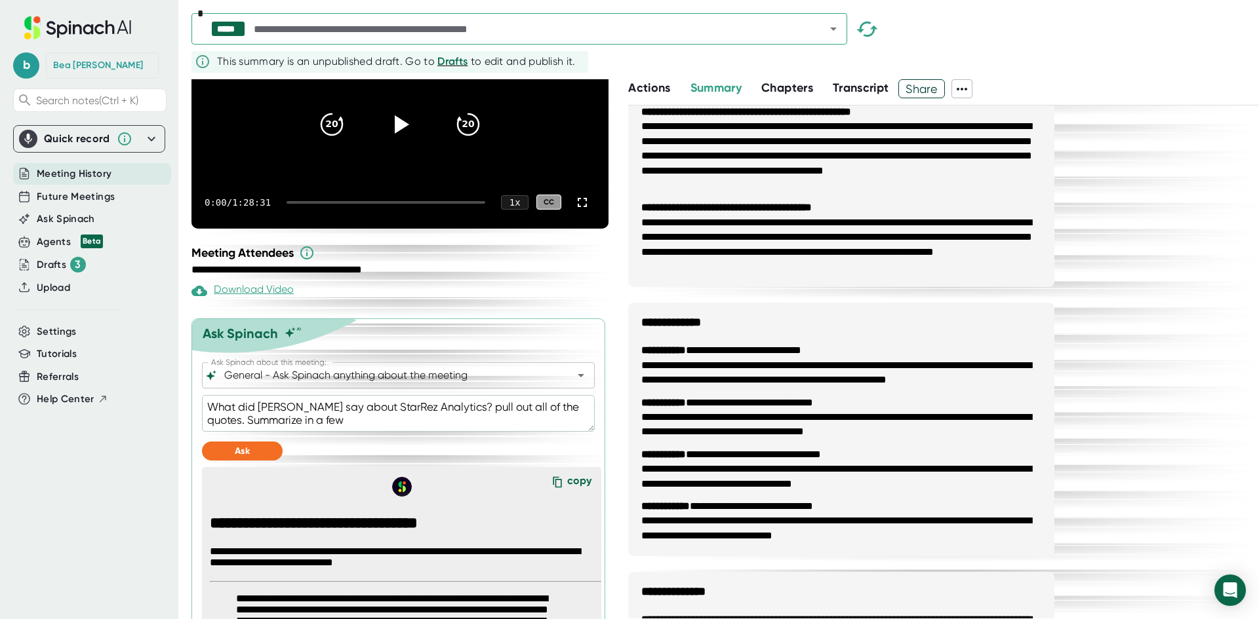
type textarea "What did [PERSON_NAME] say about StarRez Analytics? pull out all of the quotes.…"
type textarea "x"
type textarea "What did [PERSON_NAME] say about StarRez Analytics? pull out all of the quotes.…"
type textarea "x"
type textarea "What did [PERSON_NAME] say about StarRez Analytics? pull out all of the quotes.…"
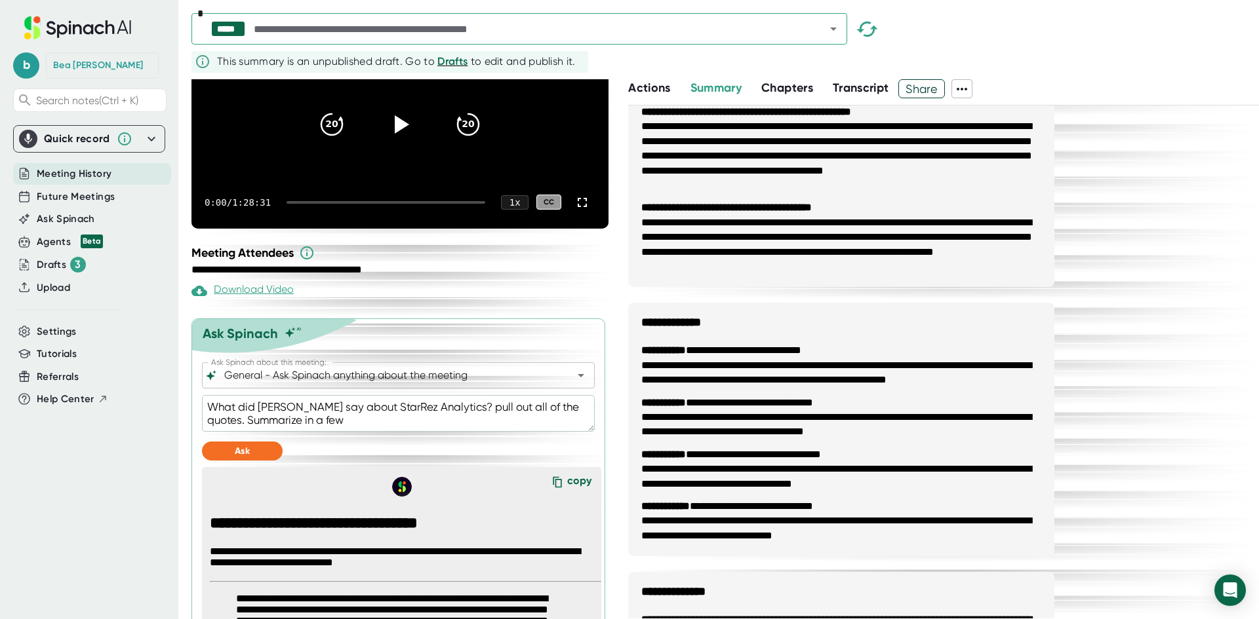
type textarea "x"
type textarea "What did [PERSON_NAME] say about StarRez Analytics? pull out all of the quotes.…"
type textarea "x"
type textarea "What did [PERSON_NAME] say about StarRez Analytics? pull out all of the quotes.…"
type textarea "x"
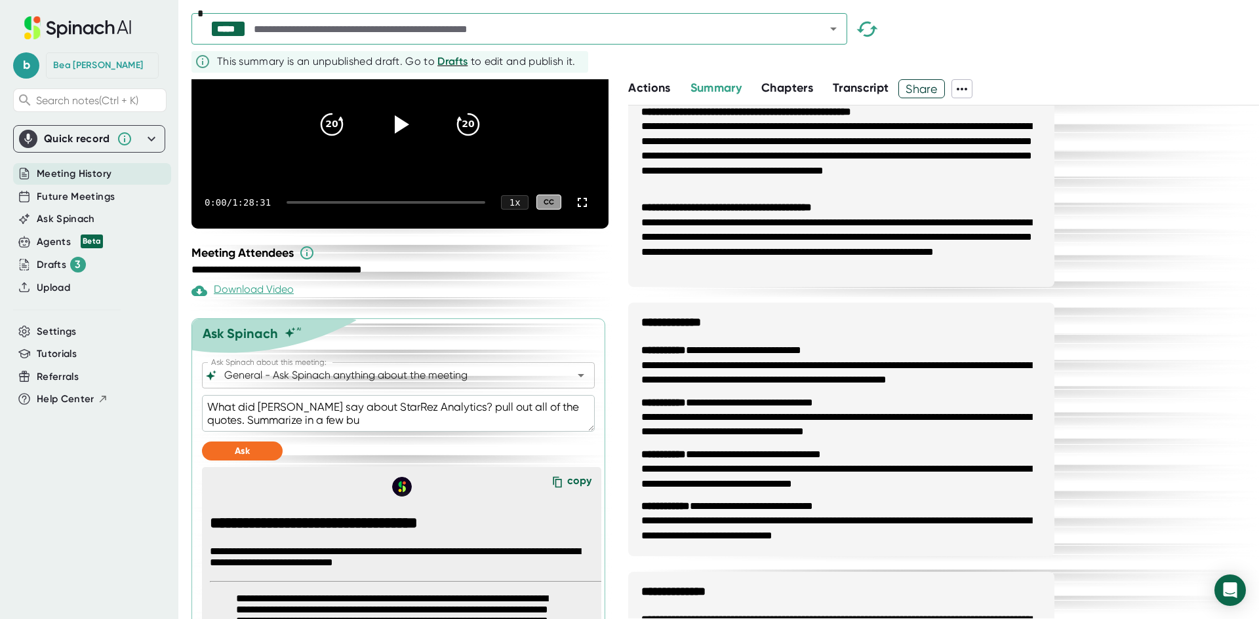
type textarea "What did [PERSON_NAME] say about StarRez Analytics? pull out all of the quotes.…"
type textarea "x"
type textarea "What did [PERSON_NAME] say about StarRez Analytics? pull out all of the quotes.…"
type textarea "x"
type textarea "What did [PERSON_NAME] say about StarRez Analytics? pull out all of the quotes.…"
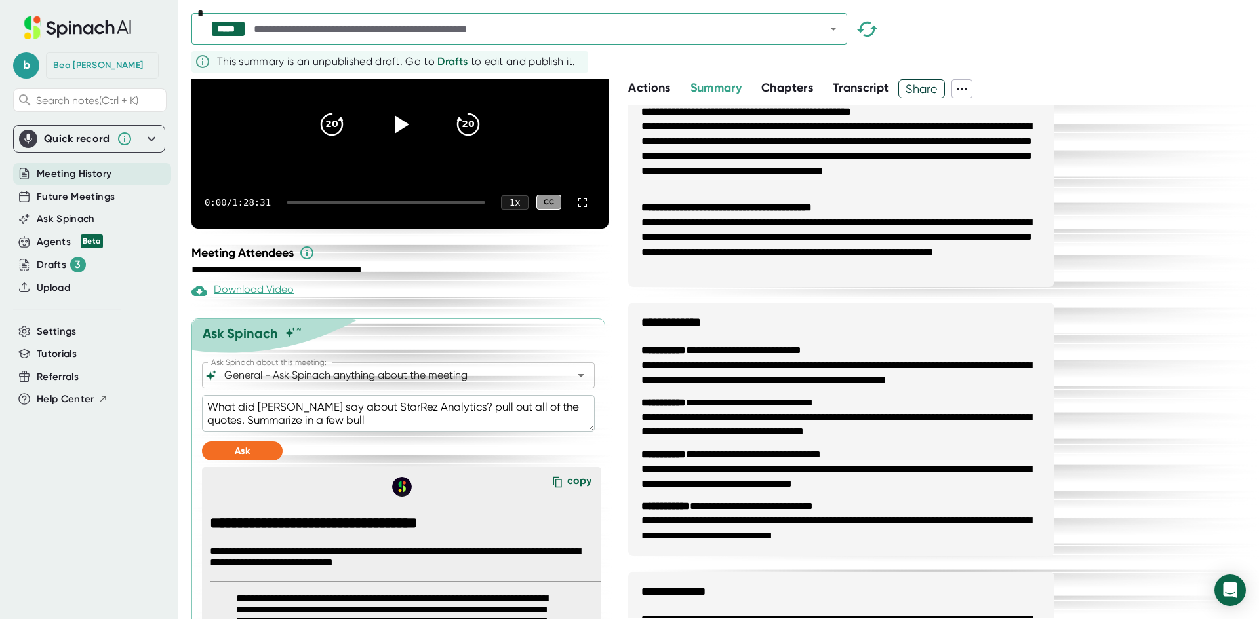
type textarea "x"
type textarea "What did [PERSON_NAME] say about StarRez Analytics? pull out all of the quotes.…"
type textarea "x"
type textarea "What did [PERSON_NAME] say about StarRez Analytics? pull out all of the quotes.…"
type textarea "x"
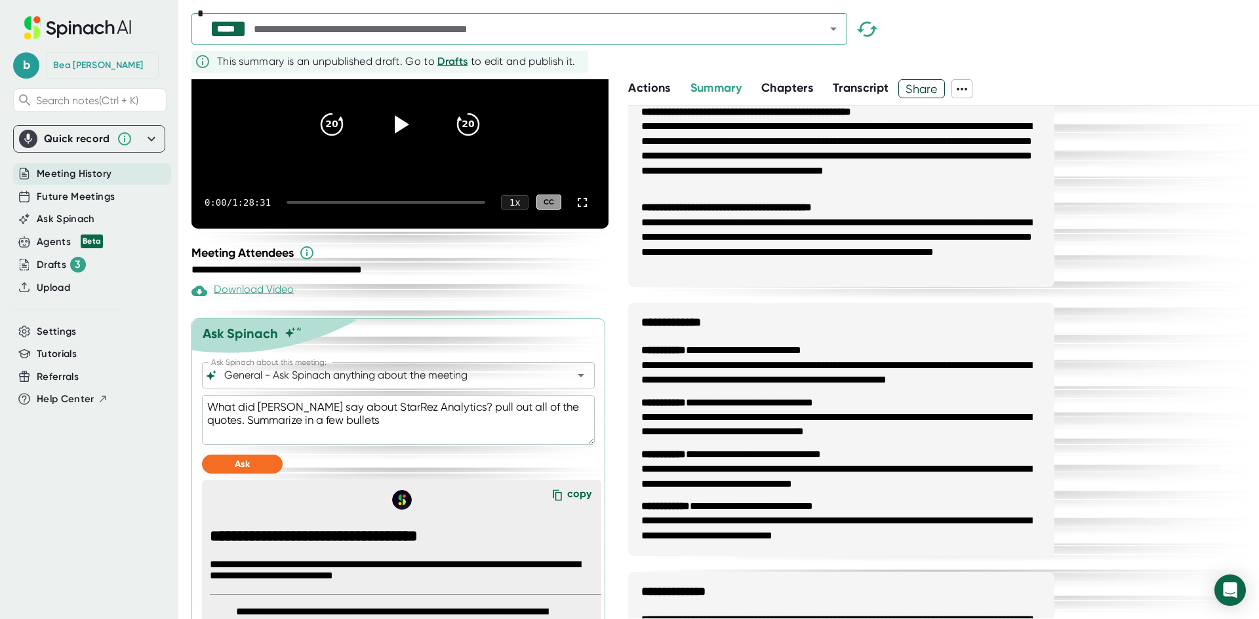
type textarea "What did [PERSON_NAME] say about StarRez Analytics? pull out all of the quotes.…"
type textarea "x"
type textarea "What did [PERSON_NAME] say about StarRez Analytics? pull out all of the quotes.…"
click at [262, 474] on button "Ask" at bounding box center [242, 464] width 81 height 19
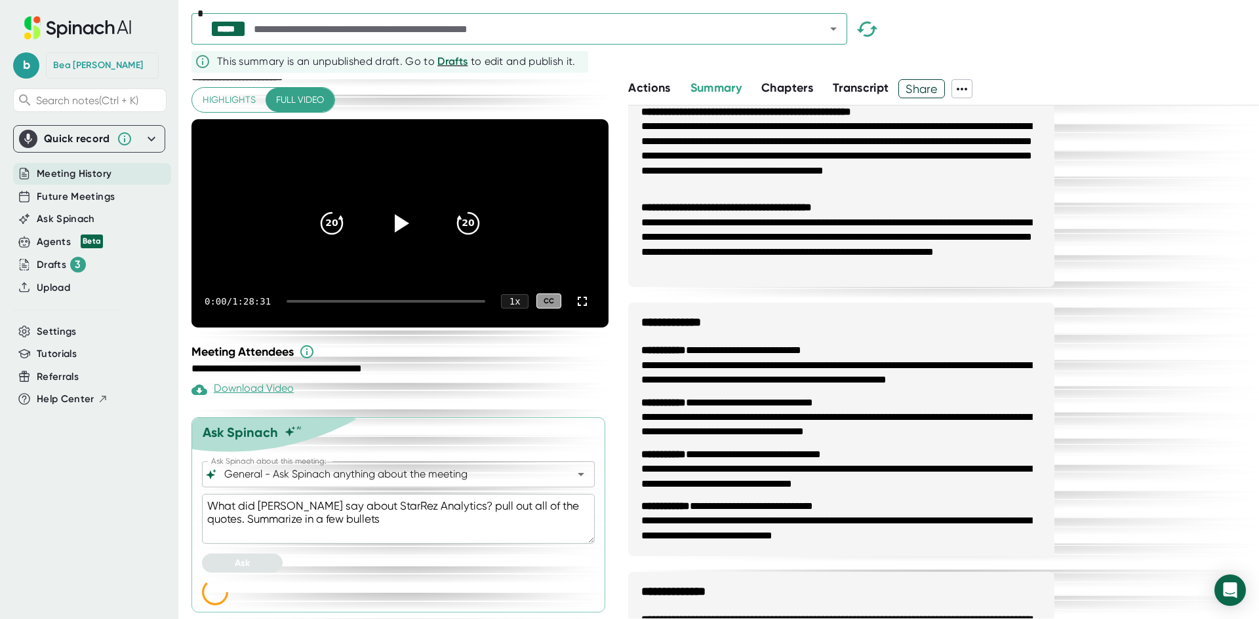
scroll to position [71, 0]
type textarea "x"
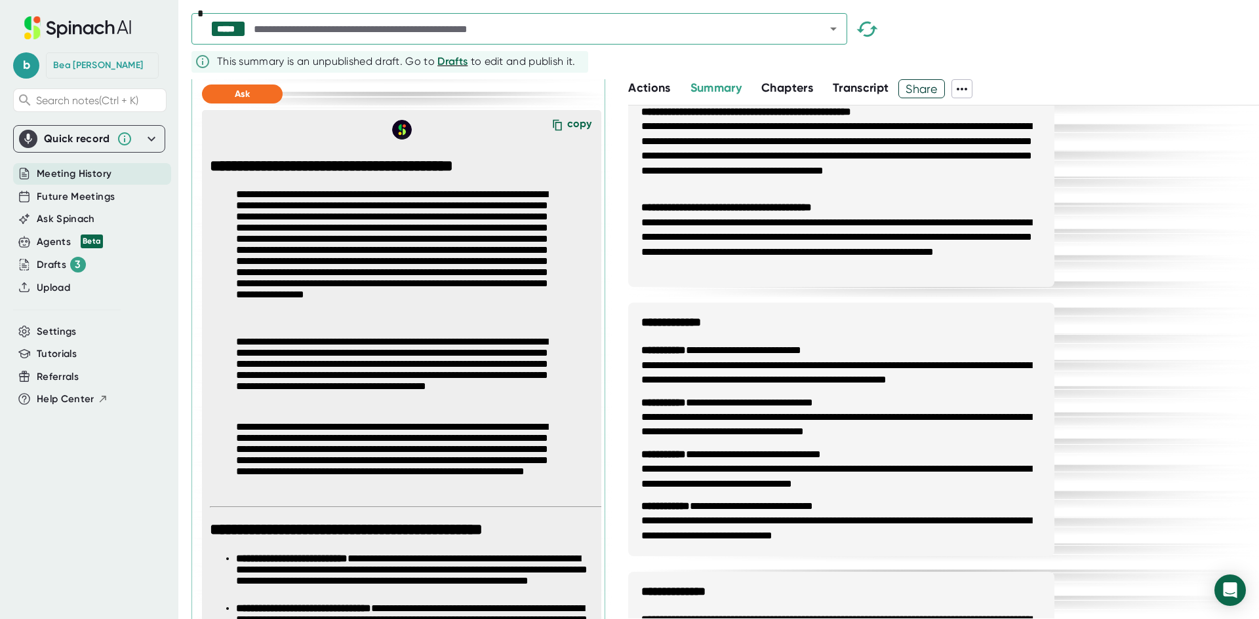
scroll to position [381, 0]
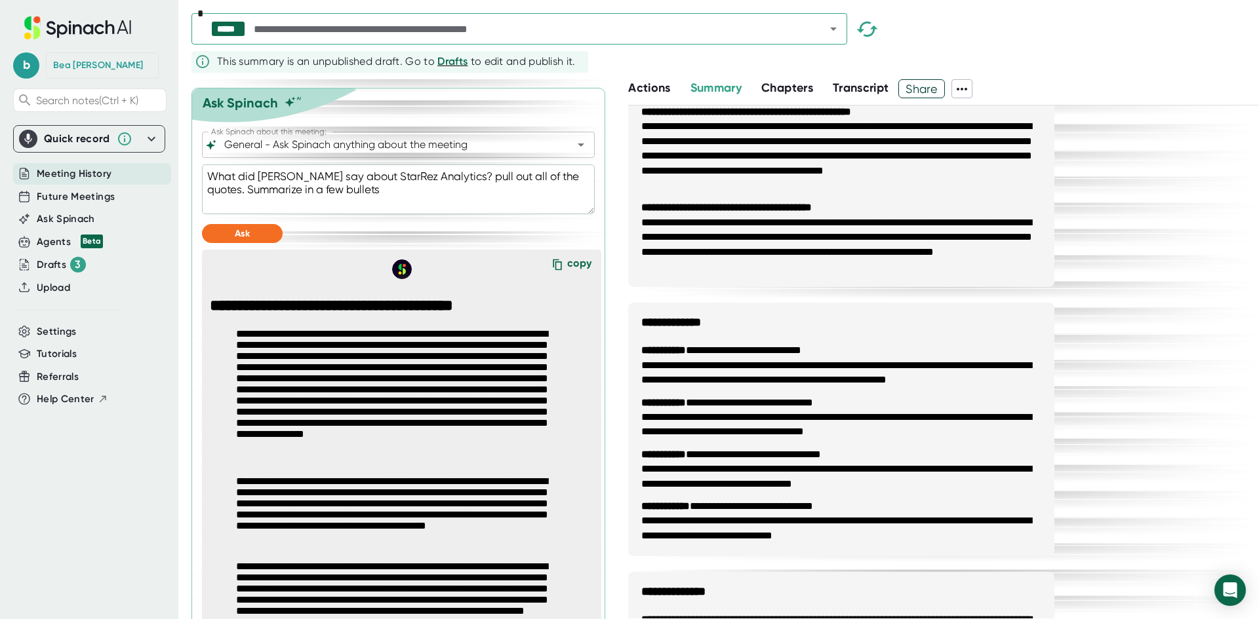
click at [367, 208] on textarea "What did [PERSON_NAME] say about StarRez Analytics? pull out all of the quotes.…" at bounding box center [398, 190] width 393 height 50
type textarea "What did [PERSON_NAME] say about StarRez Analytics? pull out all of the quotes.…"
type textarea "x"
type textarea "What did [PERSON_NAME] say about StarRez Analytics? pull out all of the quotes.…"
type textarea "x"
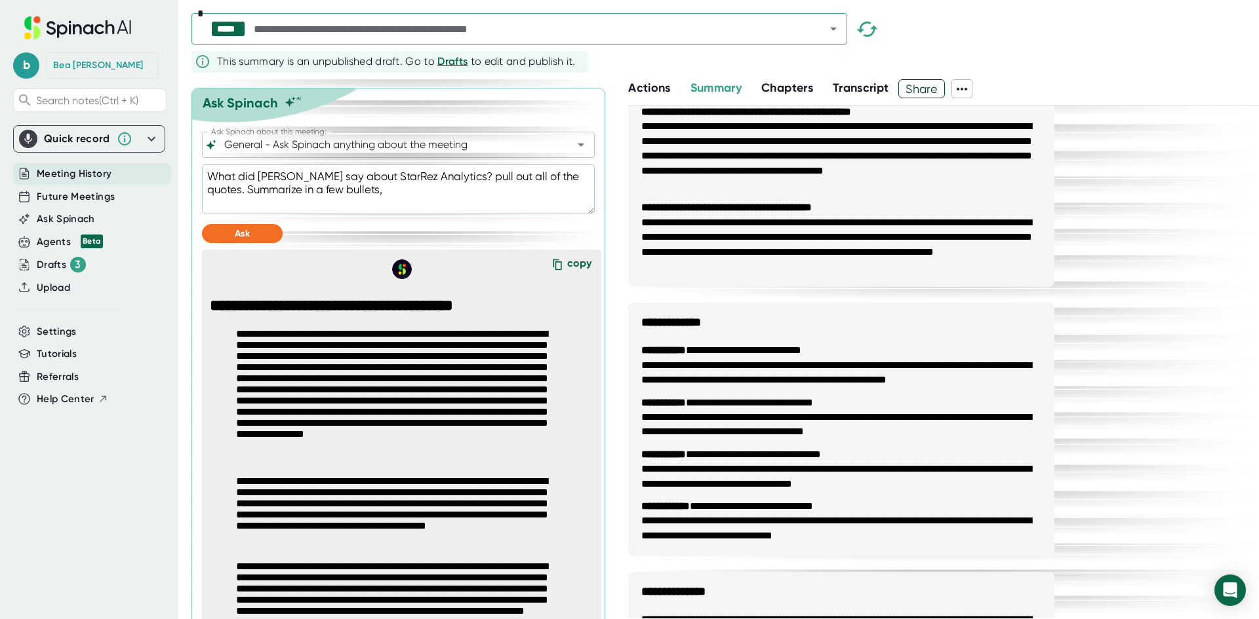
type textarea "What did [PERSON_NAME] say about StarRez Analytics? pull out all of the quotes.…"
type textarea "x"
type textarea "What did [PERSON_NAME] say about StarRez Analytics? pull out all of the quotes.…"
type textarea "x"
type textarea "What did [PERSON_NAME] say about StarRez Analytics? pull out all of the quotes.…"
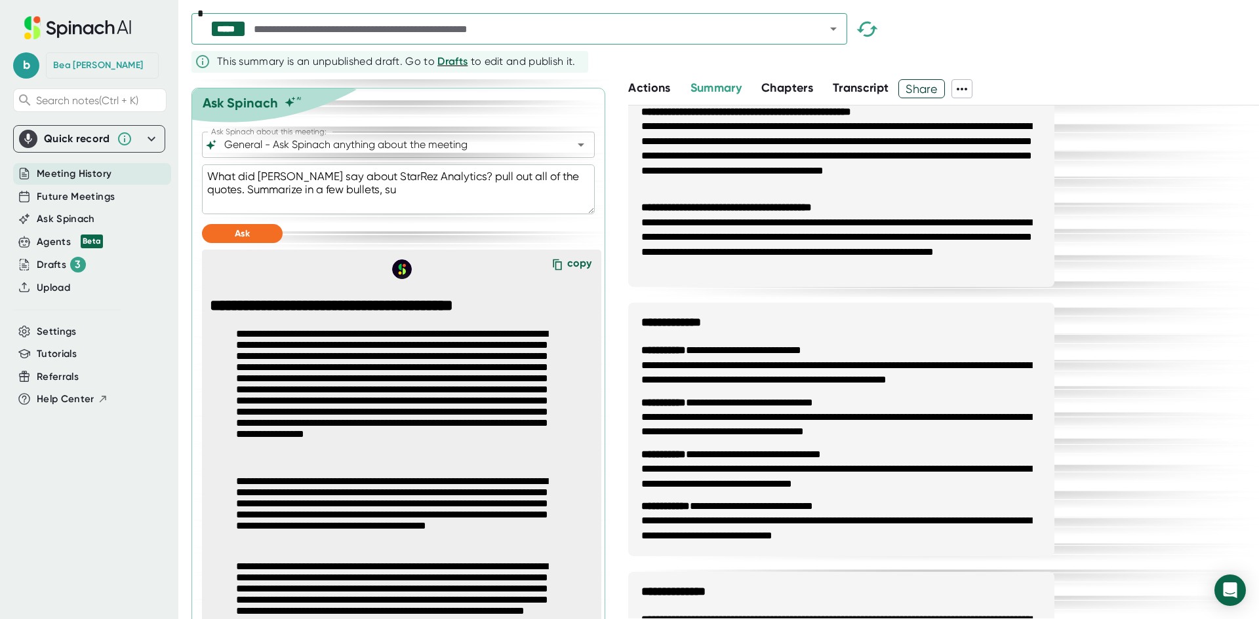
type textarea "x"
type textarea "What did [PERSON_NAME] say about StarRez Analytics? pull out all of the quotes.…"
type textarea "x"
type textarea "What did [PERSON_NAME] say about StarRez Analytics? pull out all of the quotes.…"
type textarea "x"
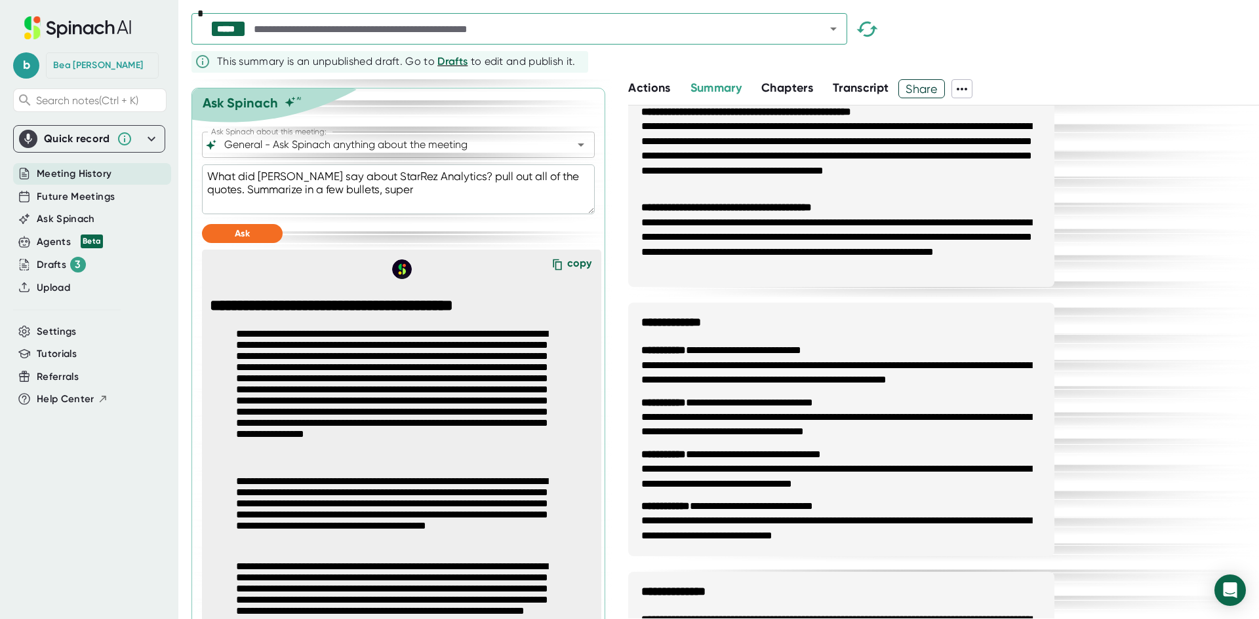
type textarea "What did [PERSON_NAME] say about StarRez Analytics? pull out all of the quotes.…"
type textarea "x"
type textarea "What did [PERSON_NAME] say about StarRez Analytics? pull out all of the quotes.…"
type textarea "x"
type textarea "What did [PERSON_NAME] say about StarRez Analytics? pull out all of the quotes.…"
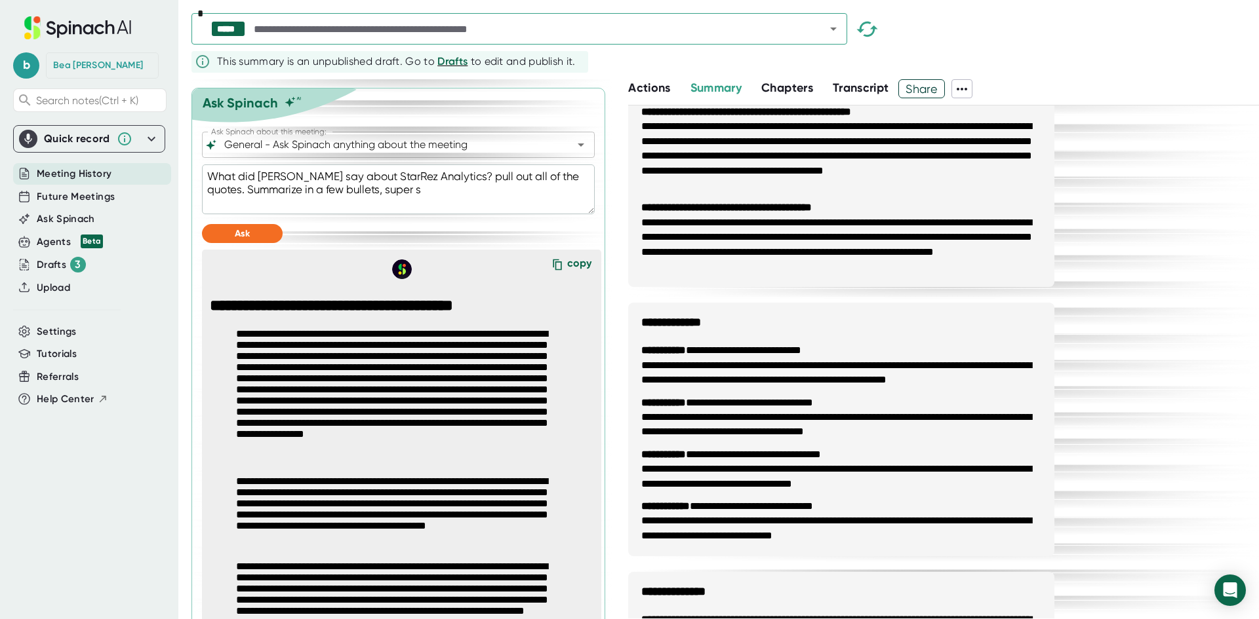
type textarea "x"
type textarea "What did [PERSON_NAME] say about StarRez Analytics? pull out all of the quotes.…"
type textarea "x"
type textarea "What did [PERSON_NAME] say about StarRez Analytics? pull out all of the quotes.…"
type textarea "x"
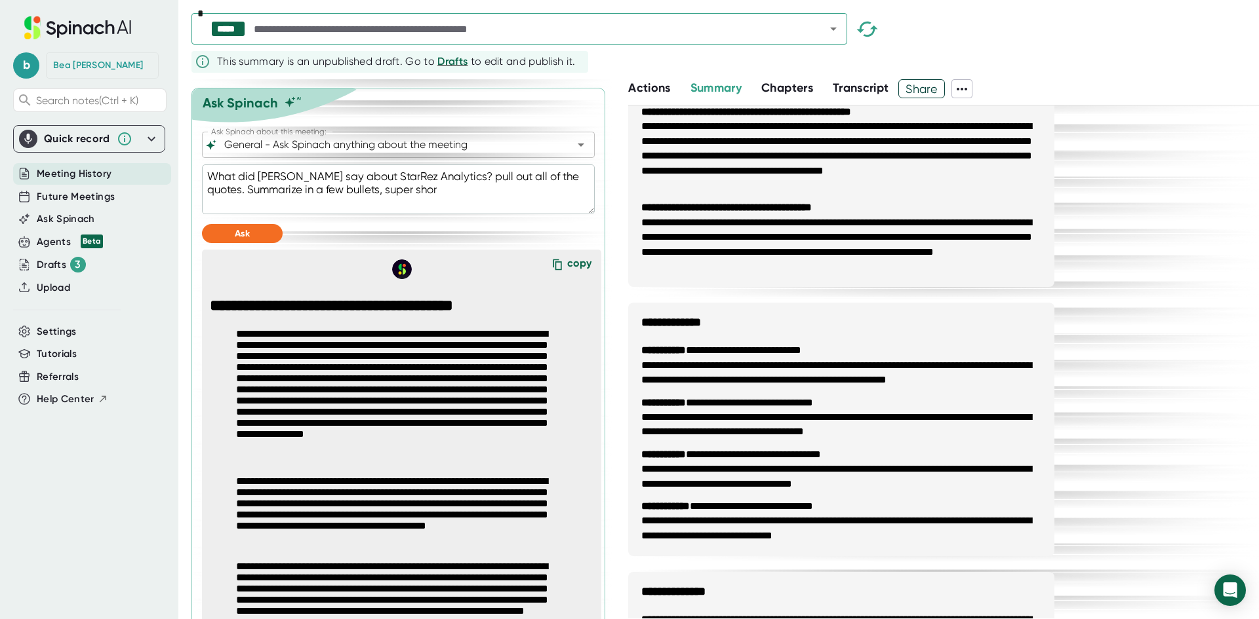
type textarea "What did [PERSON_NAME] say about StarRez Analytics? pull out all of the quotes.…"
type textarea "x"
type textarea "What did [PERSON_NAME] say about StarRez Analytics? pull out all of the quotes.…"
type textarea "x"
type textarea "What did [PERSON_NAME] say about StarRez Analytics? pull out all of the quotes.…"
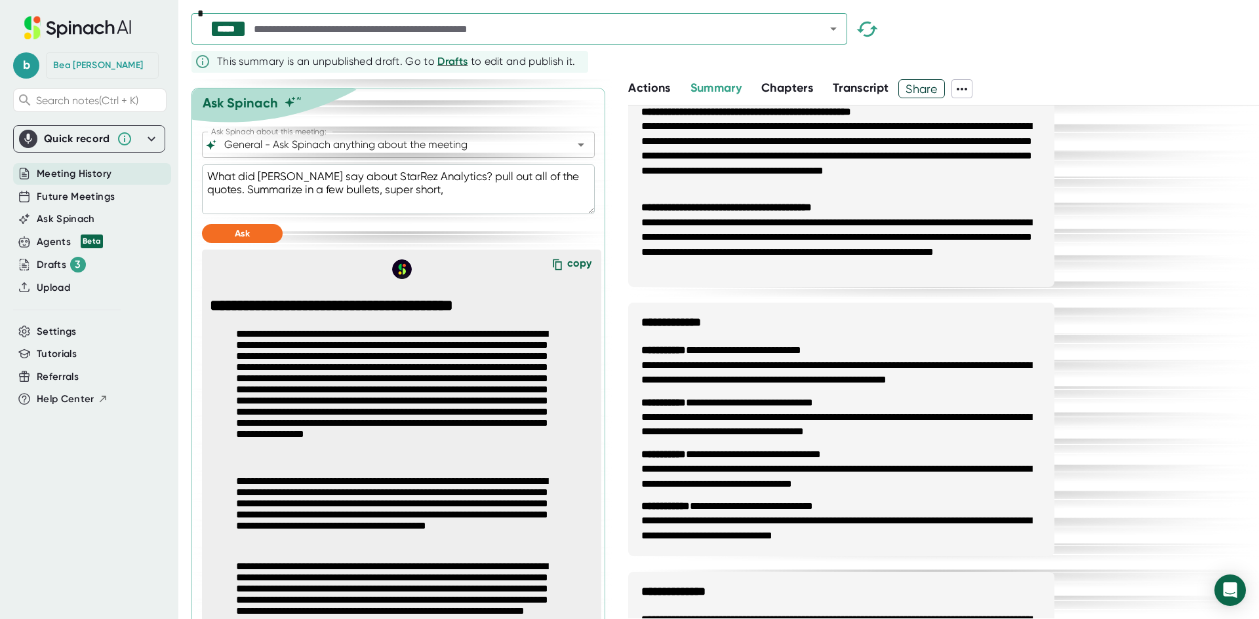
type textarea "x"
type textarea "What did [PERSON_NAME] say about StarRez Analytics? pull out all of the quotes.…"
type textarea "x"
type textarea "What did [PERSON_NAME] say about StarRez Analytics? pull out all of the quotes.…"
type textarea "x"
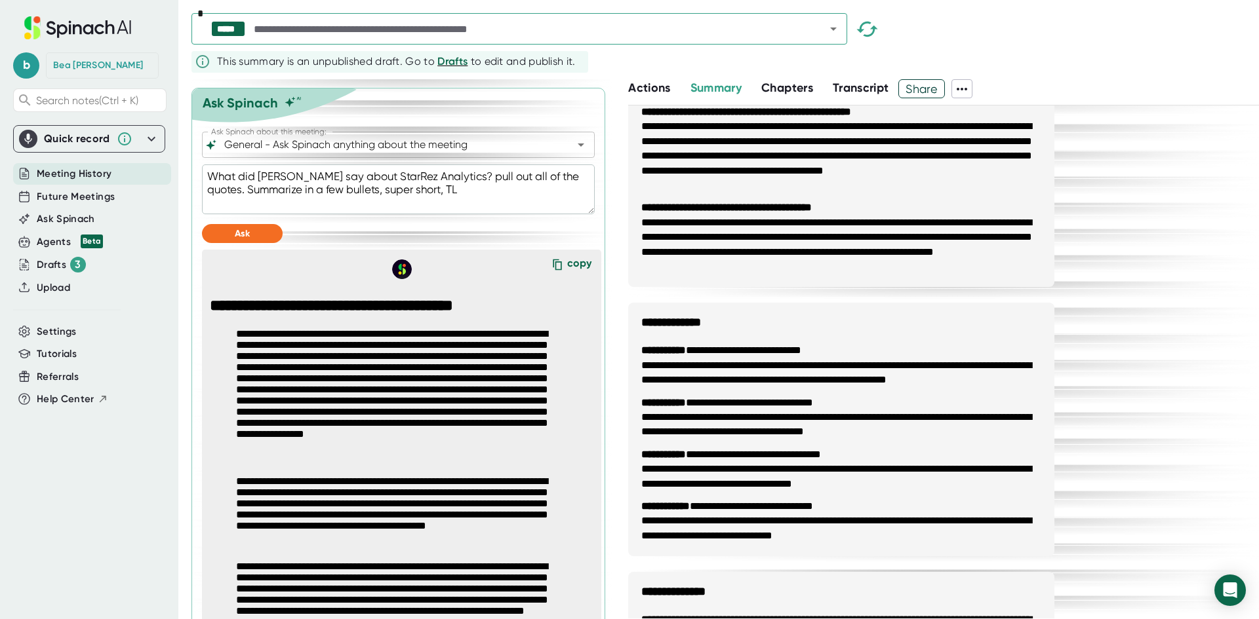
type textarea "What did [PERSON_NAME] say about StarRez Analytics? pull out all of the quotes.…"
type textarea "x"
type textarea "What did [PERSON_NAME] say about StarRez Analytics? pull out all of the quotes.…"
type textarea "x"
type textarea "What did [PERSON_NAME] say about StarRez Analytics? pull out all of the quotes.…"
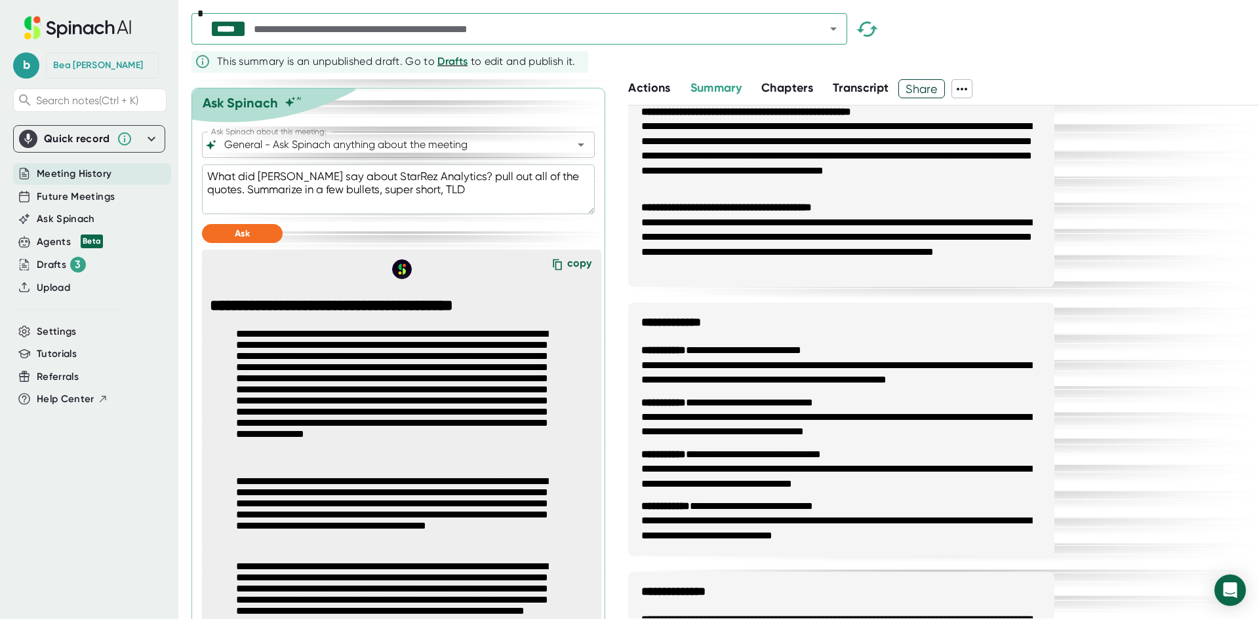
type textarea "x"
type textarea "What did [PERSON_NAME] say about StarRez Analytics? pull out all of the quotes.…"
type textarea "x"
type textarea "What did [PERSON_NAME] say about StarRez Analytics? pull out all of the quotes.…"
type textarea "x"
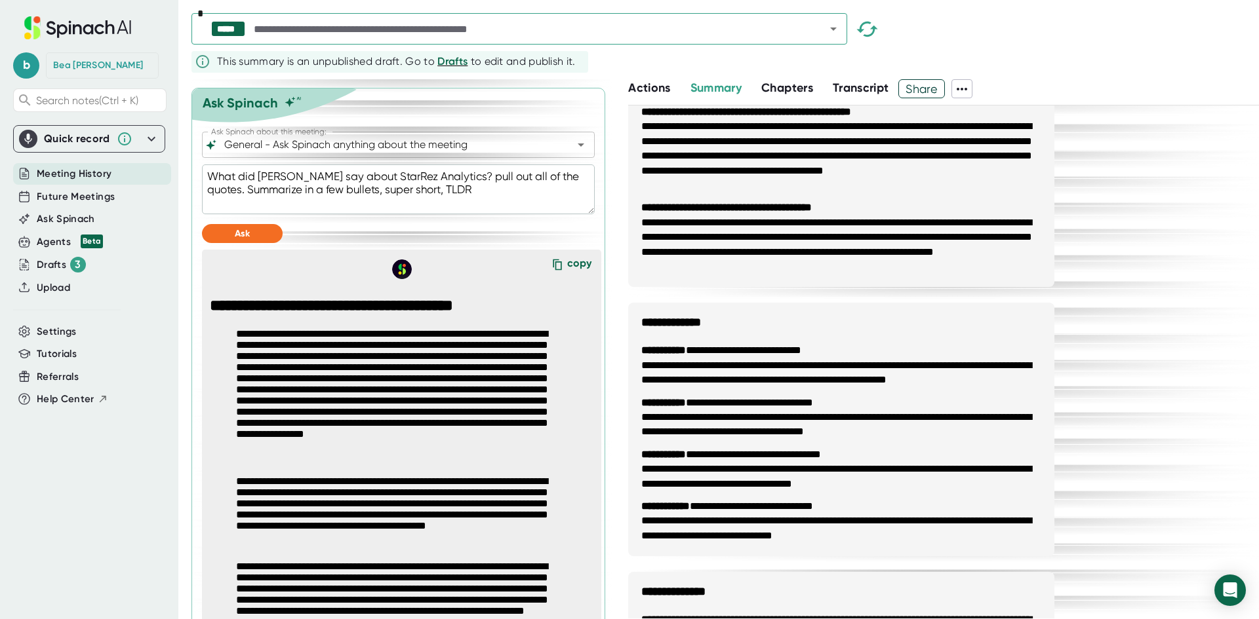
type textarea "What did [PERSON_NAME] say about StarRez Analytics? pull out all of the quotes.…"
type textarea "x"
type textarea "What did [PERSON_NAME] say about StarRez Analytics? pull out all of the quotes.…"
type textarea "x"
type textarea "What did [PERSON_NAME] say about StarRez Analytics? pull out all of the quotes.…"
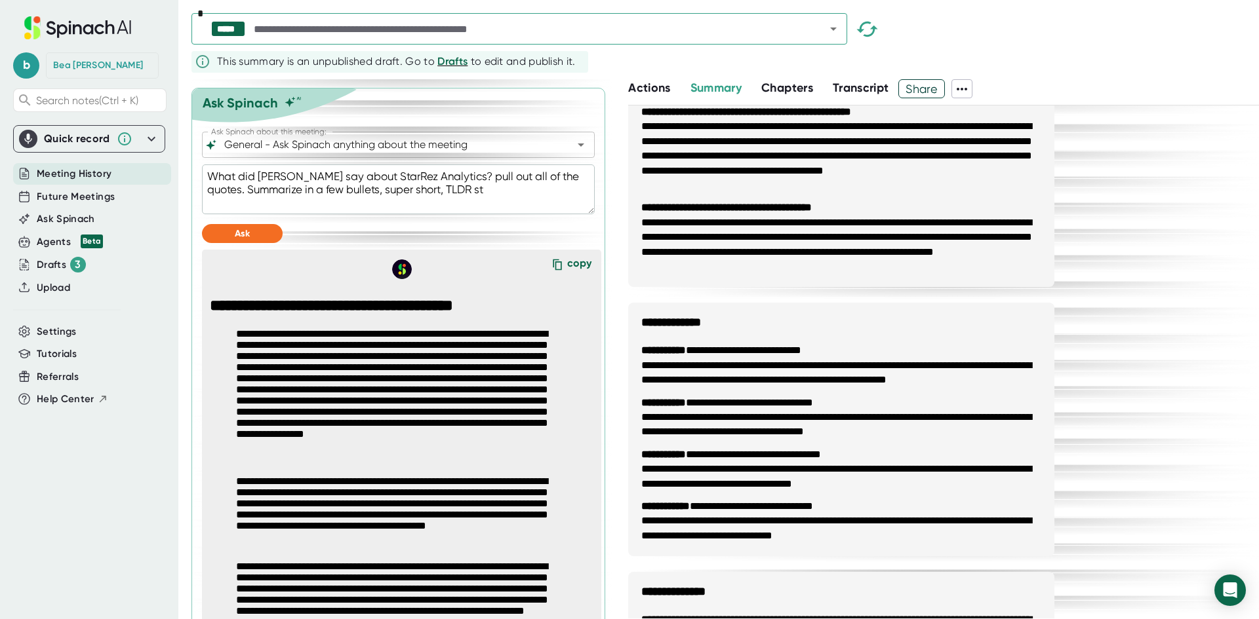
type textarea "x"
type textarea "What did [PERSON_NAME] say about StarRez Analytics? pull out all of the quotes.…"
type textarea "x"
type textarea "What did [PERSON_NAME] say about StarRez Analytics? pull out all of the quotes.…"
type textarea "x"
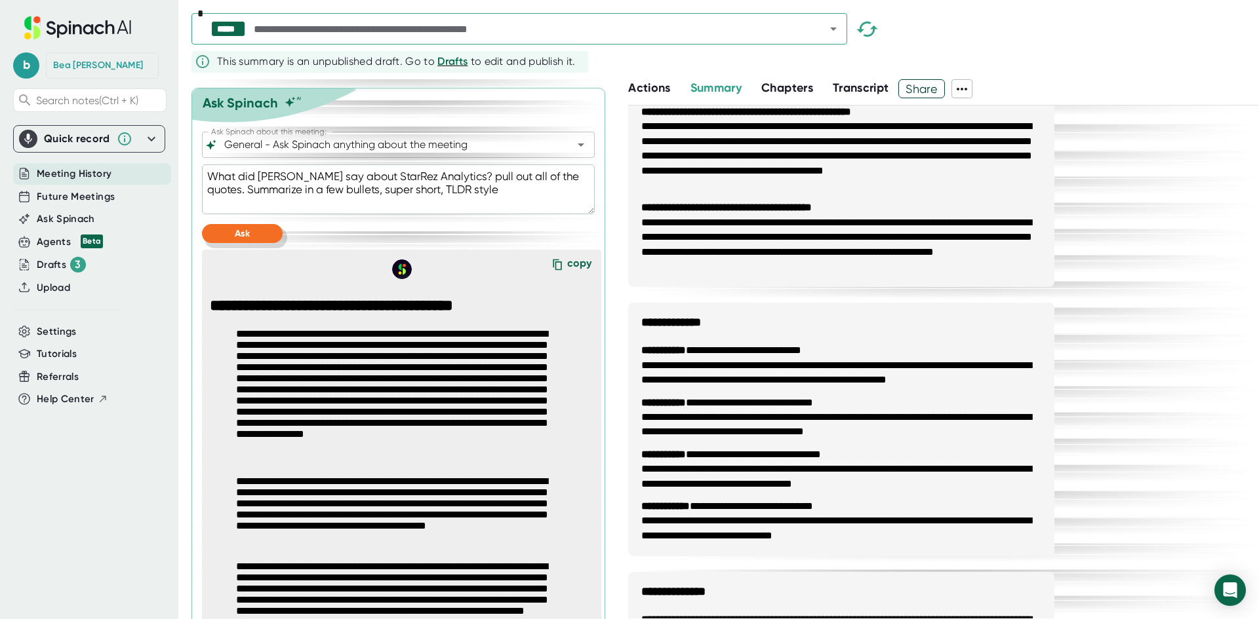
type textarea "What did [PERSON_NAME] say about StarRez Analytics? pull out all of the quotes.…"
click at [269, 243] on button "Ask" at bounding box center [242, 233] width 81 height 19
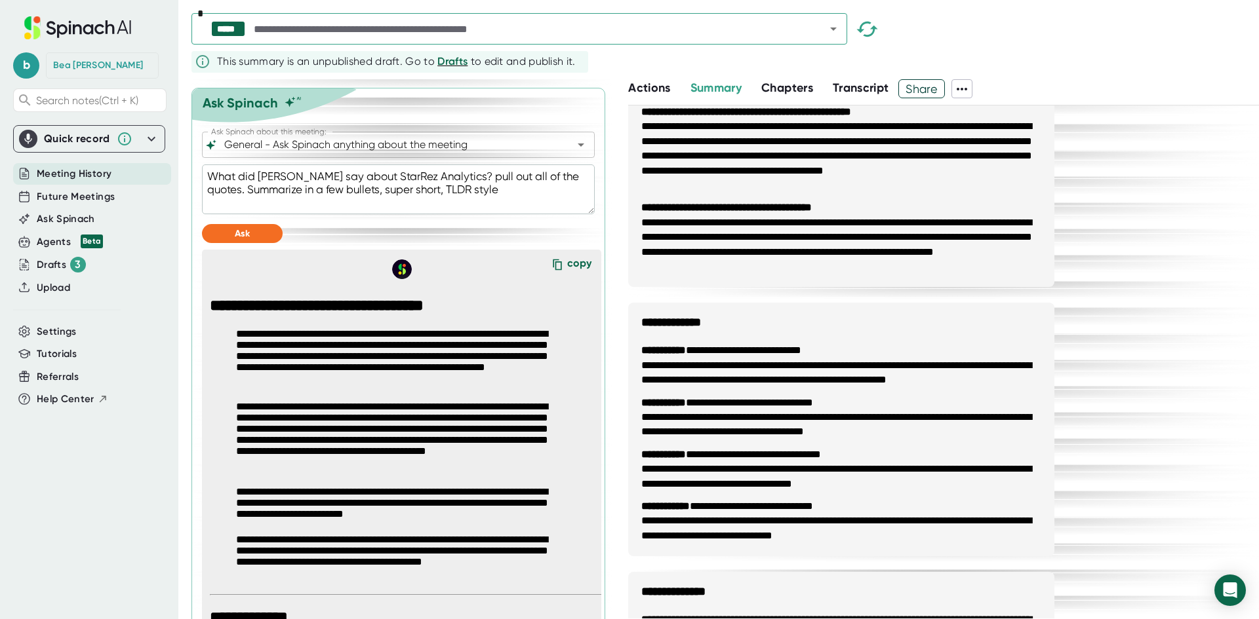
scroll to position [587, 0]
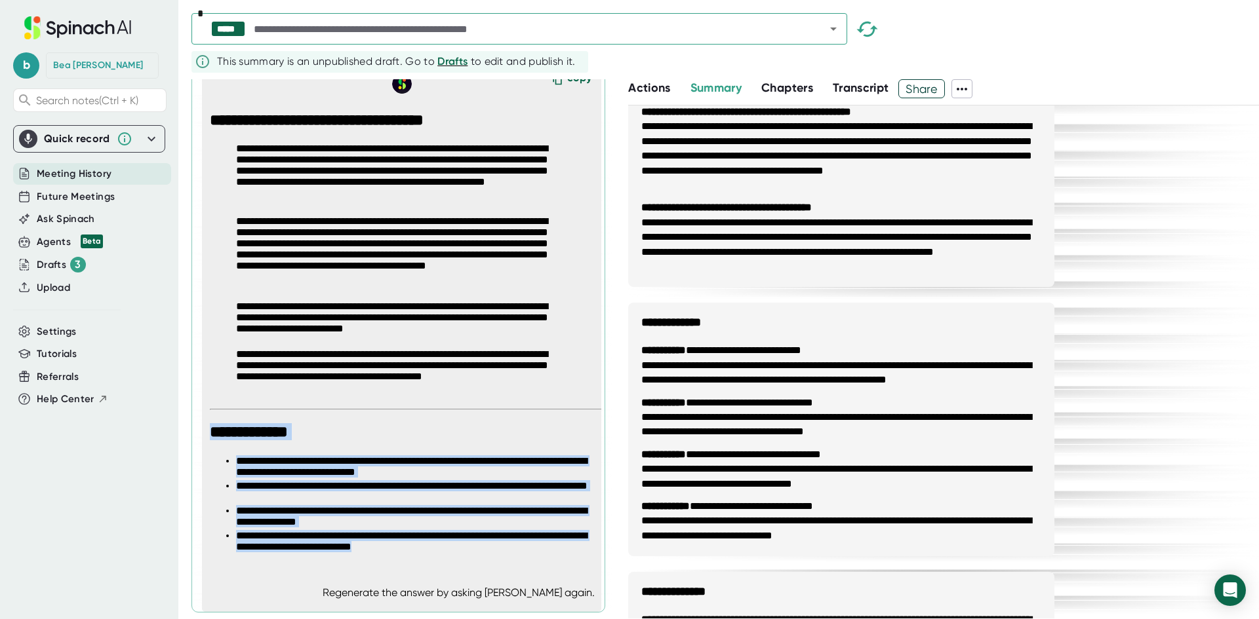
drag, startPoint x: 456, startPoint y: 550, endPoint x: 208, endPoint y: 437, distance: 271.9
click at [208, 437] on div "**********" at bounding box center [406, 332] width 402 height 477
copy span "**********"
click at [1185, 281] on div "**********" at bounding box center [943, 538] width 631 height 1376
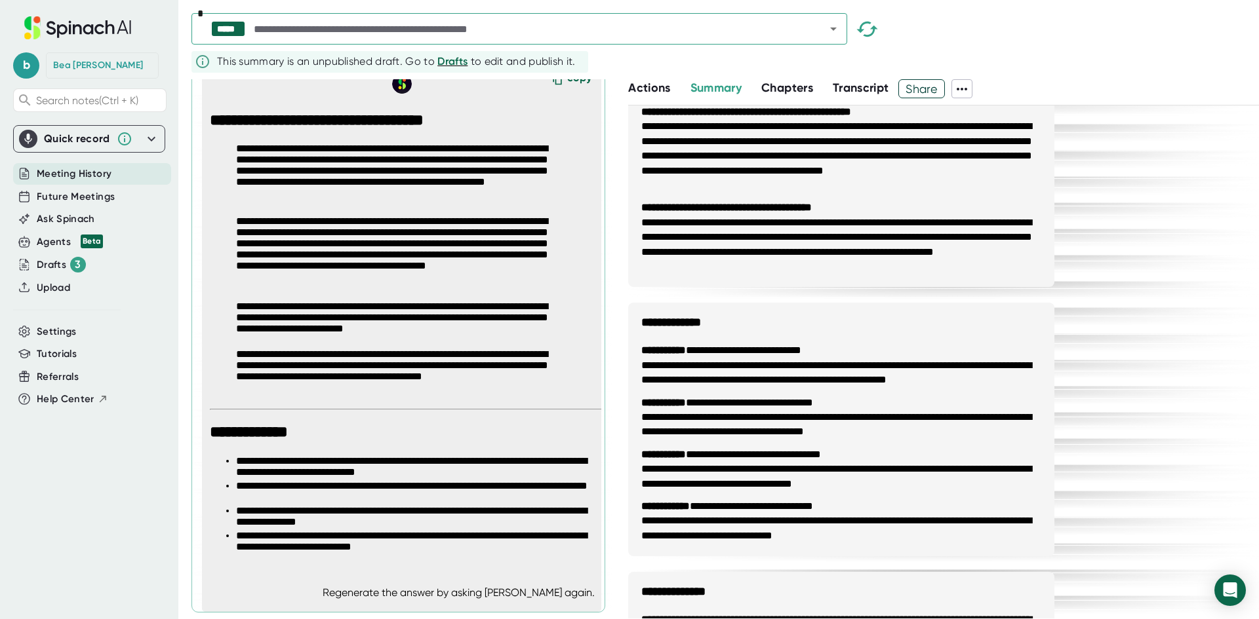
type textarea "x"
